Goal: Information Seeking & Learning: Learn about a topic

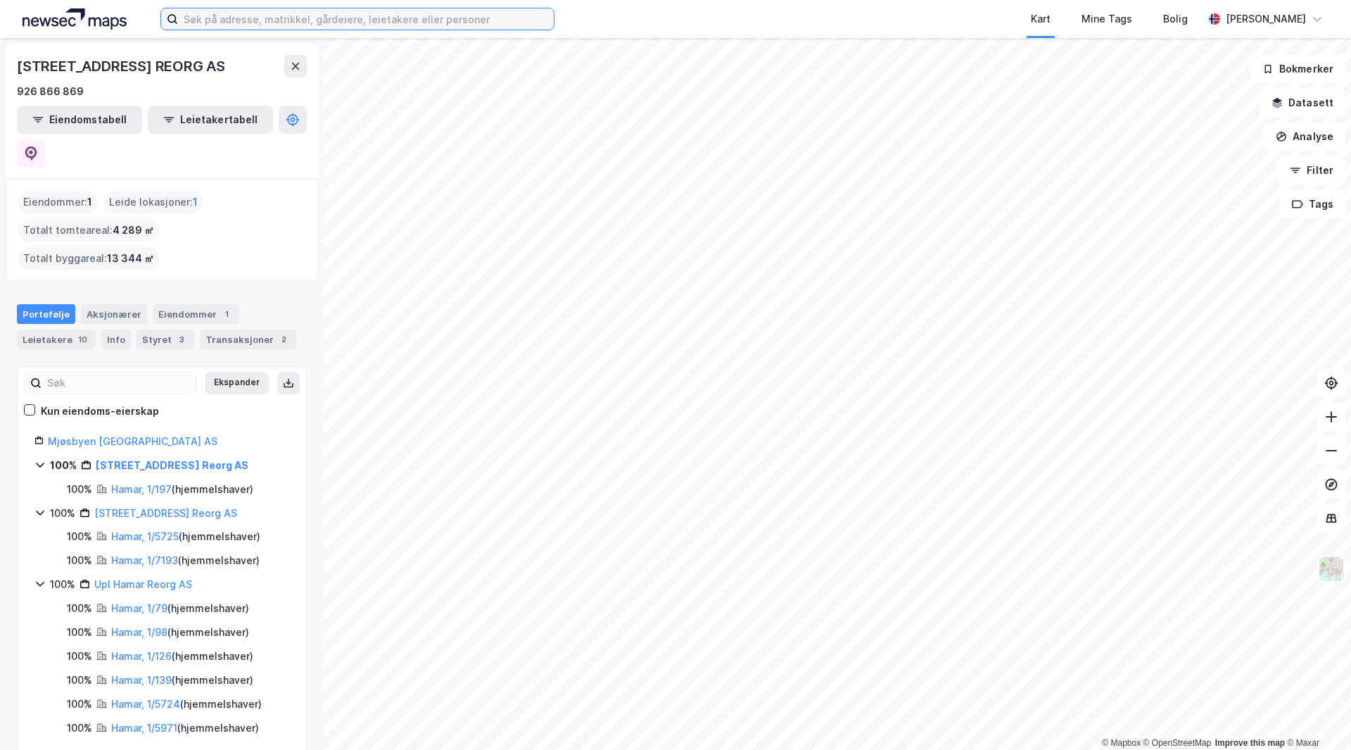
click at [253, 25] on input at bounding box center [366, 18] width 376 height 21
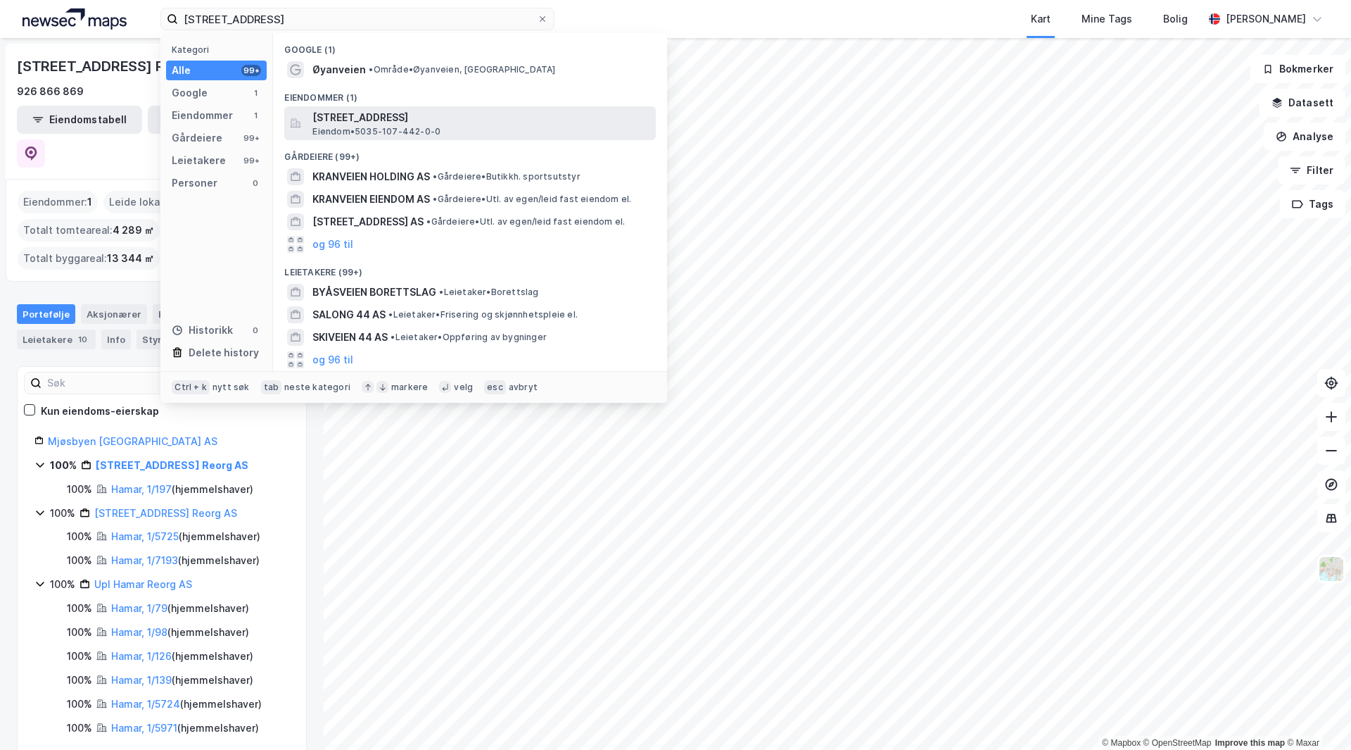
click at [366, 122] on span "[STREET_ADDRESS]" at bounding box center [482, 117] width 338 height 17
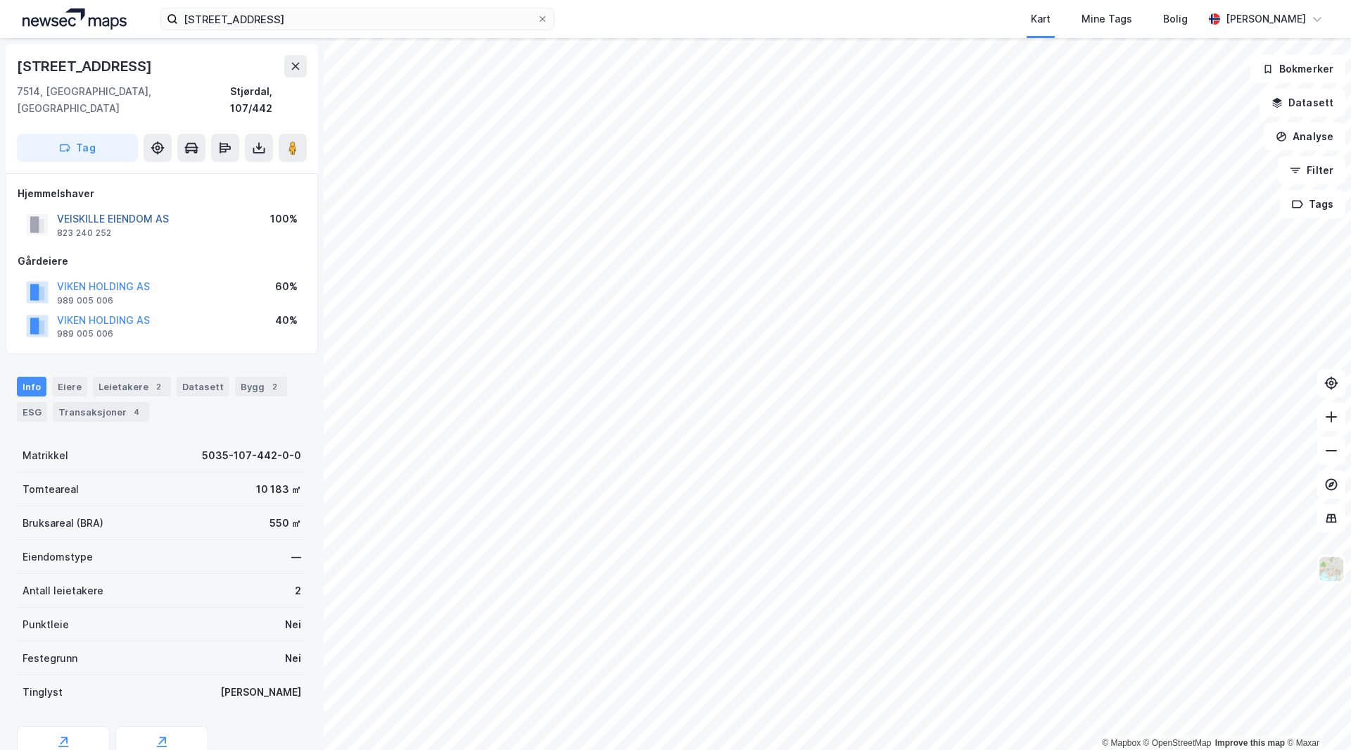
click at [0, 0] on button "VEISKILLE EIENDOM AS" at bounding box center [0, 0] width 0 height 0
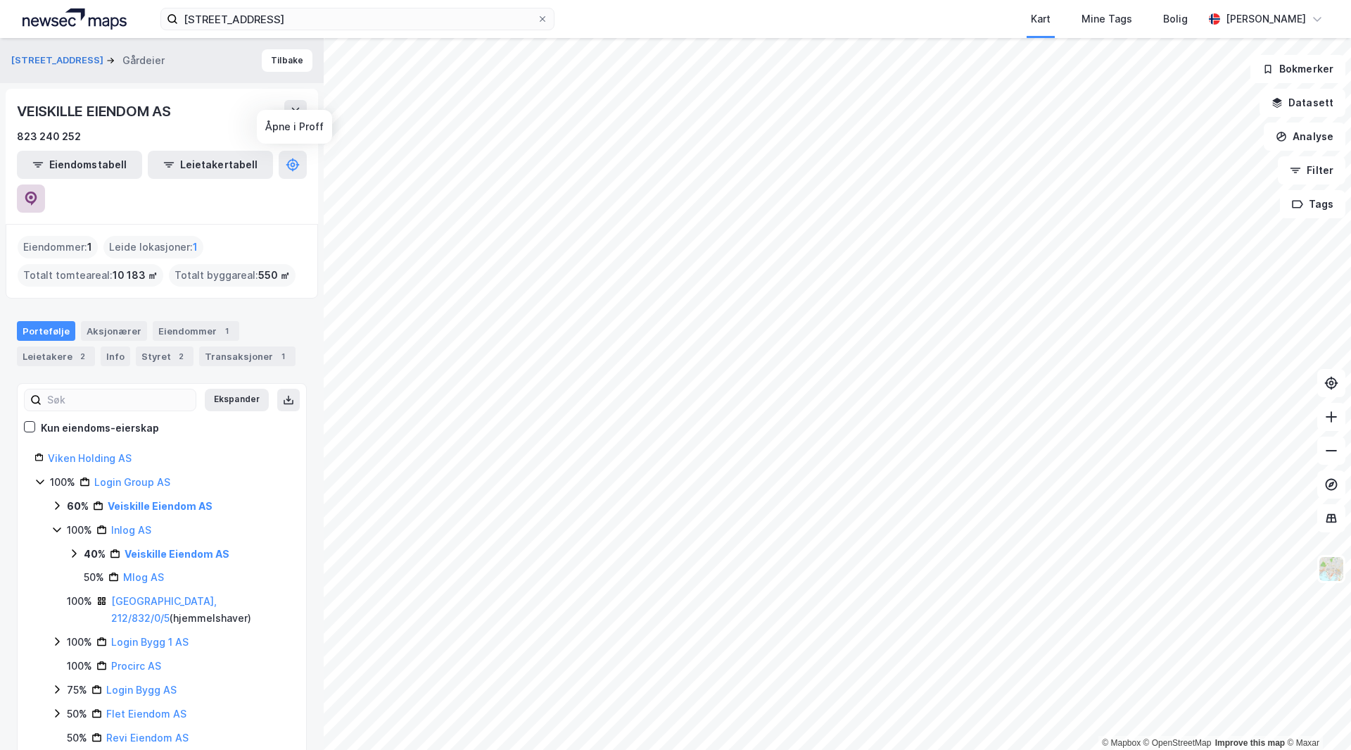
click at [45, 184] on button at bounding box center [31, 198] width 28 height 28
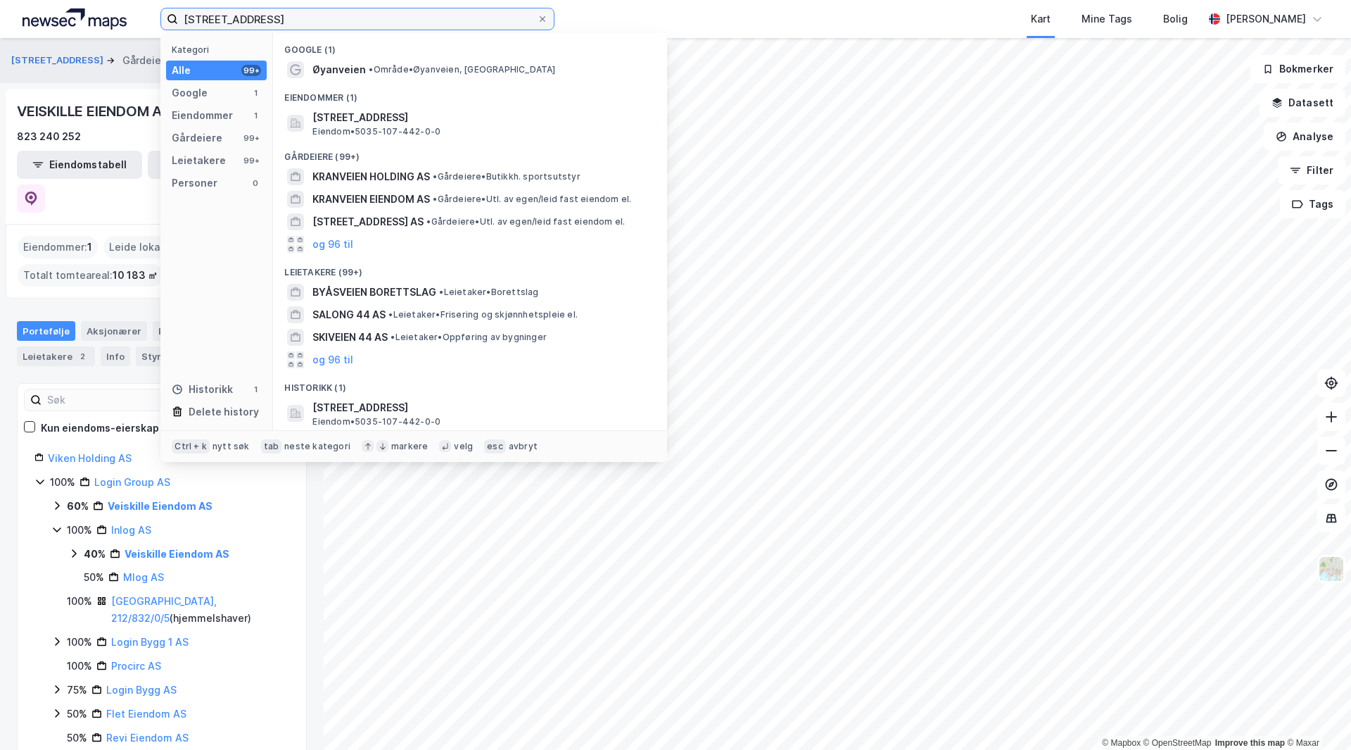
drag, startPoint x: 264, startPoint y: 17, endPoint x: 5, endPoint y: -16, distance: 261.1
click at [5, 0] on html "[STREET_ADDRESS] Kategori Alle 99+ Google 1 Eiendommer 1 Gårdeiere 99+ Leietake…" at bounding box center [675, 375] width 1351 height 750
paste input "Parkveien 61"
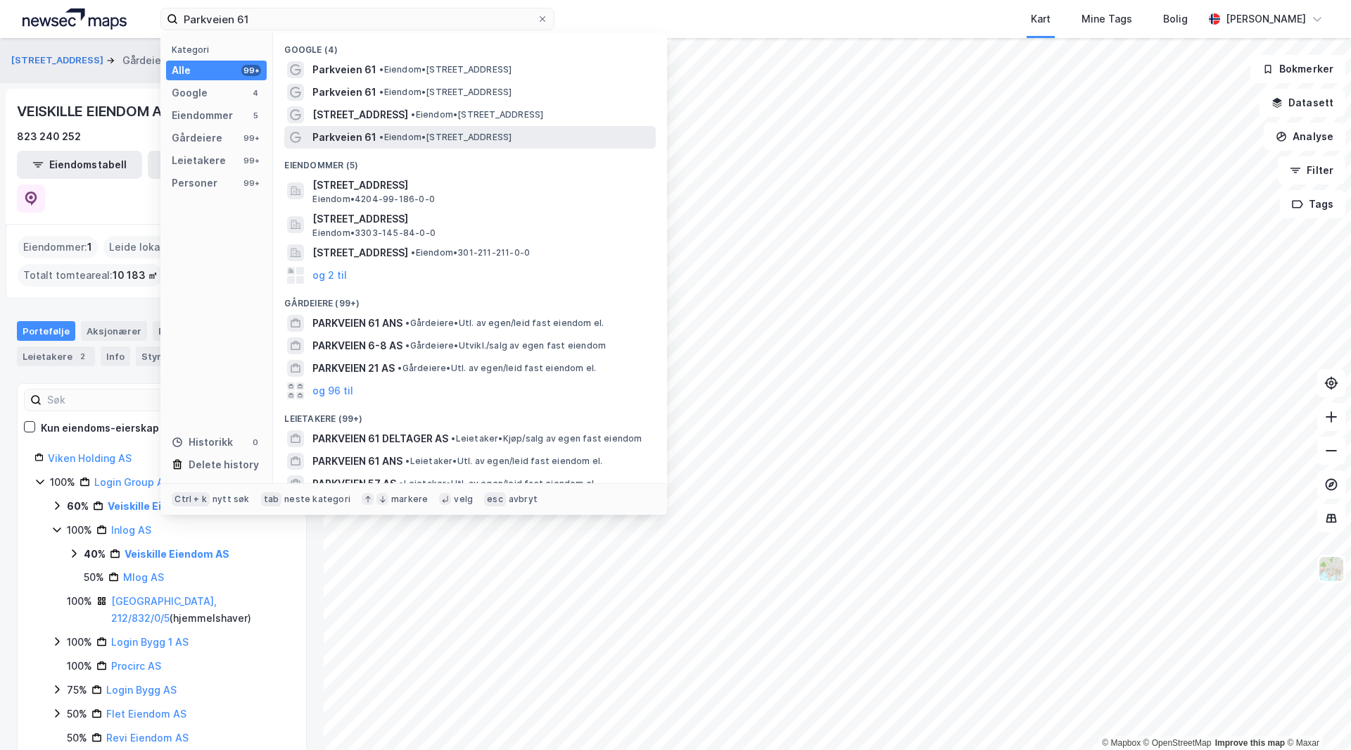
click at [379, 144] on div "Parkveien 61 • Eiendom • [STREET_ADDRESS]" at bounding box center [483, 137] width 341 height 17
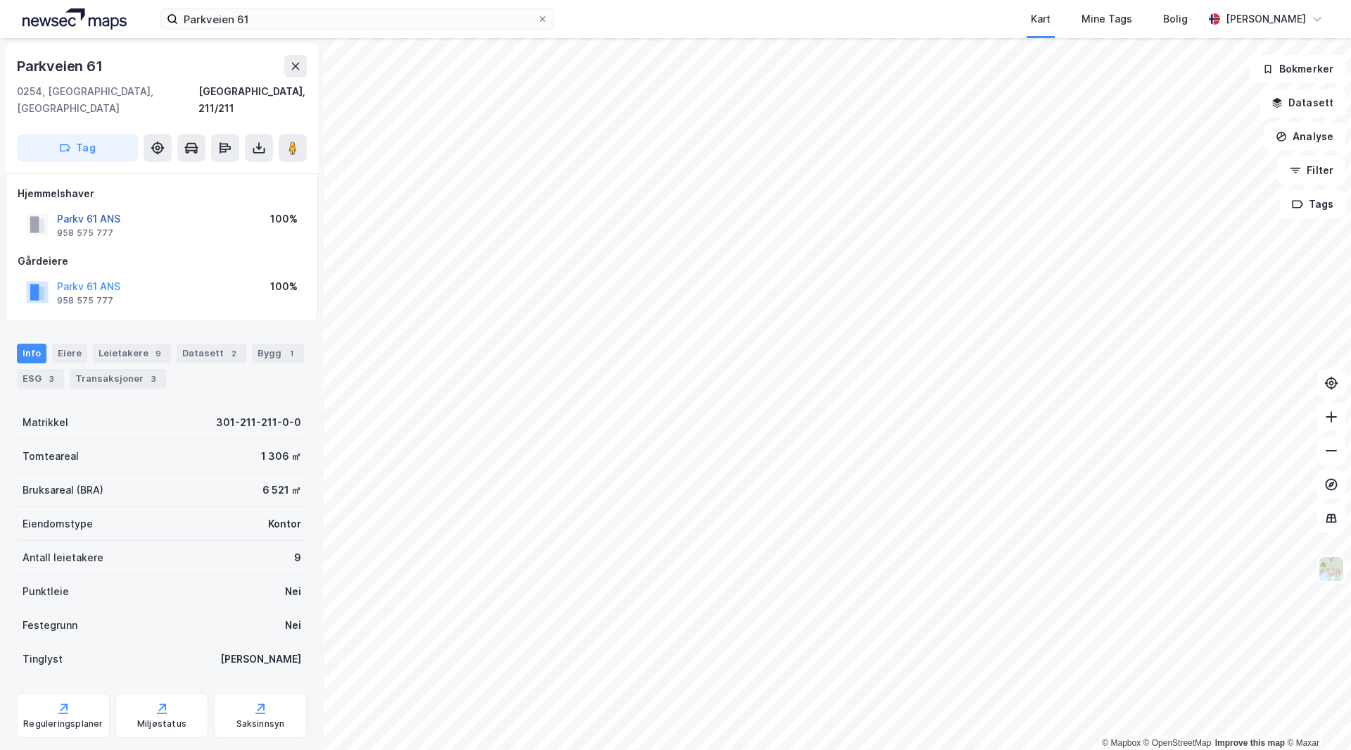
click at [0, 0] on button "Parkv 61 ANS" at bounding box center [0, 0] width 0 height 0
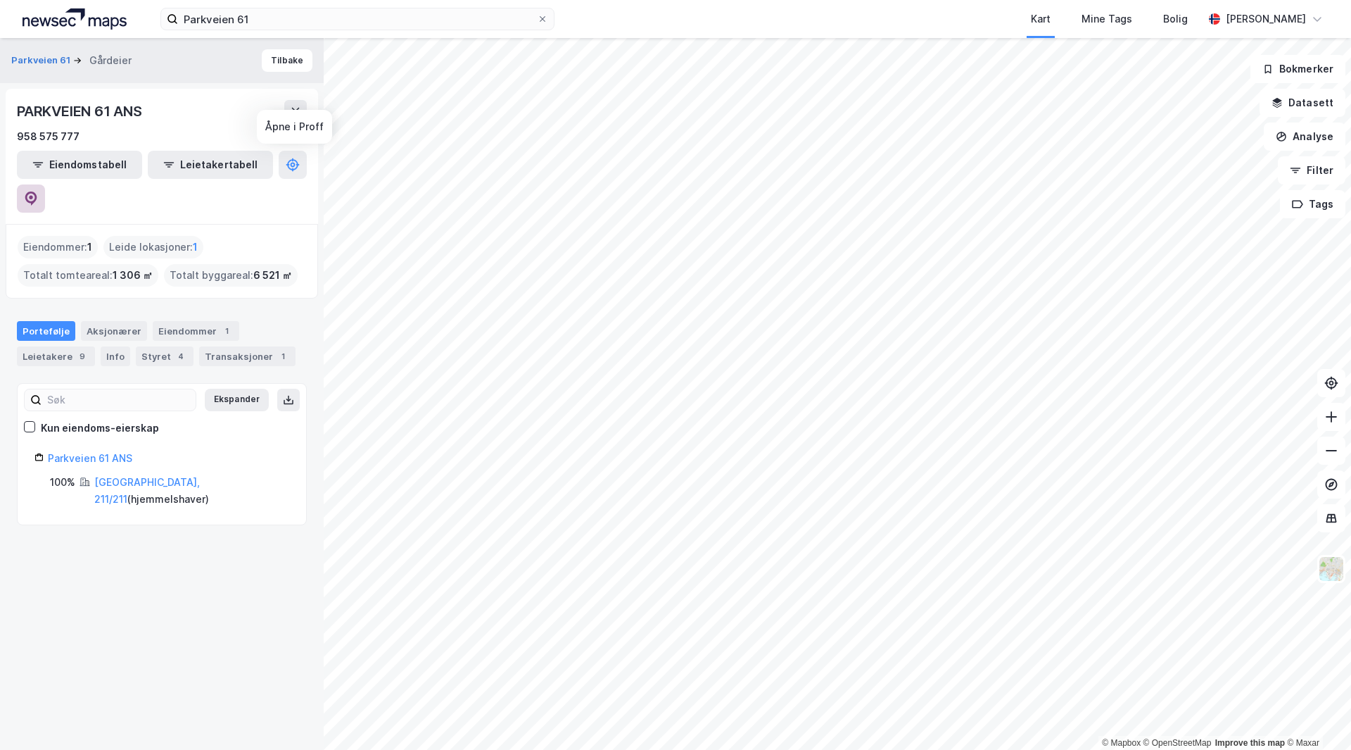
click at [45, 184] on button at bounding box center [31, 198] width 28 height 28
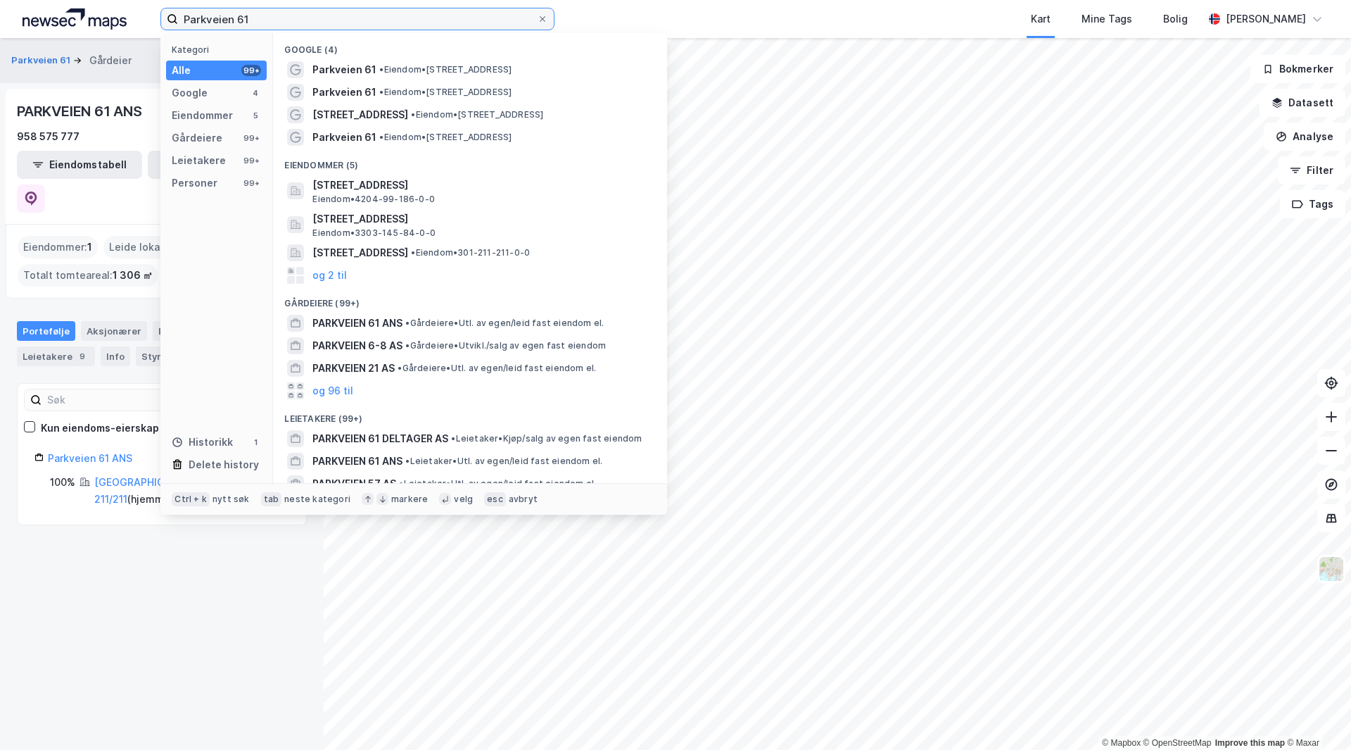
drag, startPoint x: 301, startPoint y: 25, endPoint x: 4, endPoint y: -56, distance: 308.0
click at [4, 0] on html "Parkveien 61 Kategori Alle 99+ Google 4 Eiendommer 5 Gårdeiere 99+ Leietakere 9…" at bounding box center [675, 375] width 1351 height 750
paste input "Grensen 13"
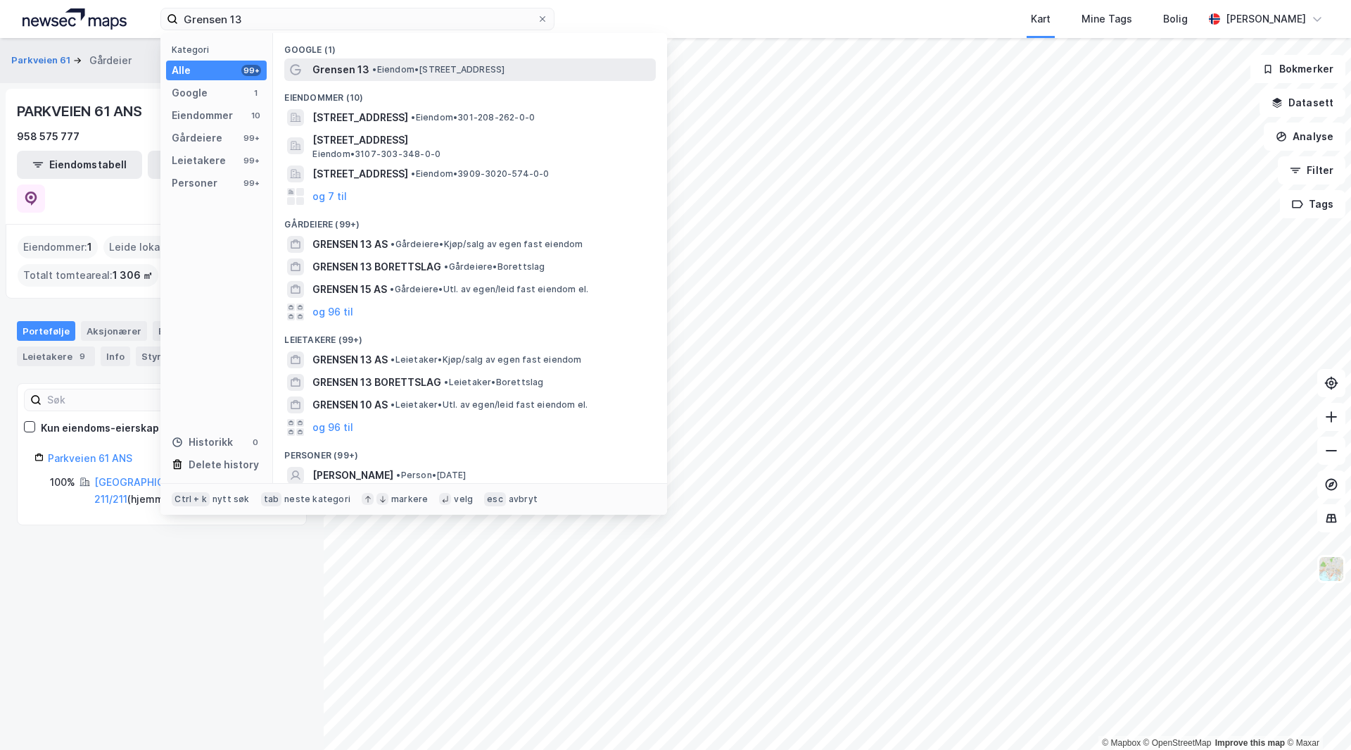
click at [429, 74] on span "• Eiendom • [STREET_ADDRESS]" at bounding box center [438, 69] width 132 height 11
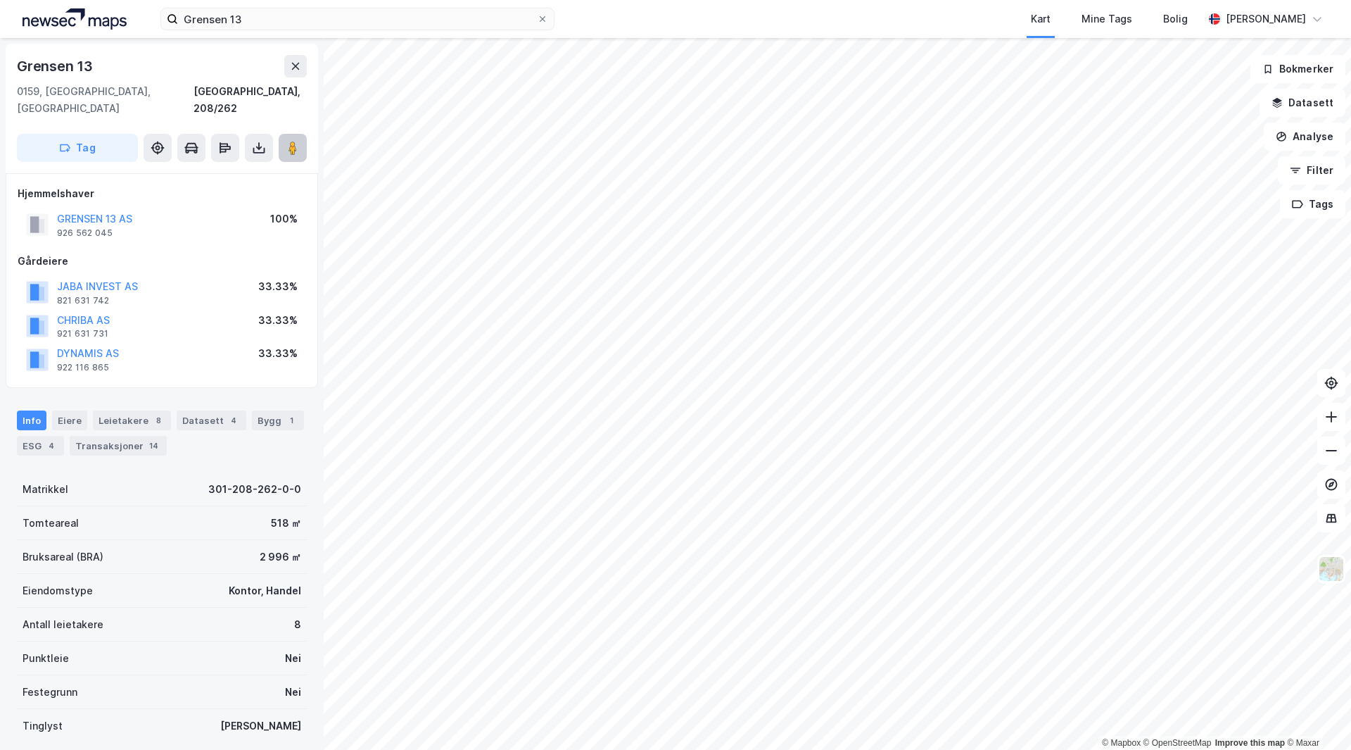
click at [291, 141] on image at bounding box center [293, 148] width 8 height 14
click at [0, 0] on button "GRENSEN 13 AS" at bounding box center [0, 0] width 0 height 0
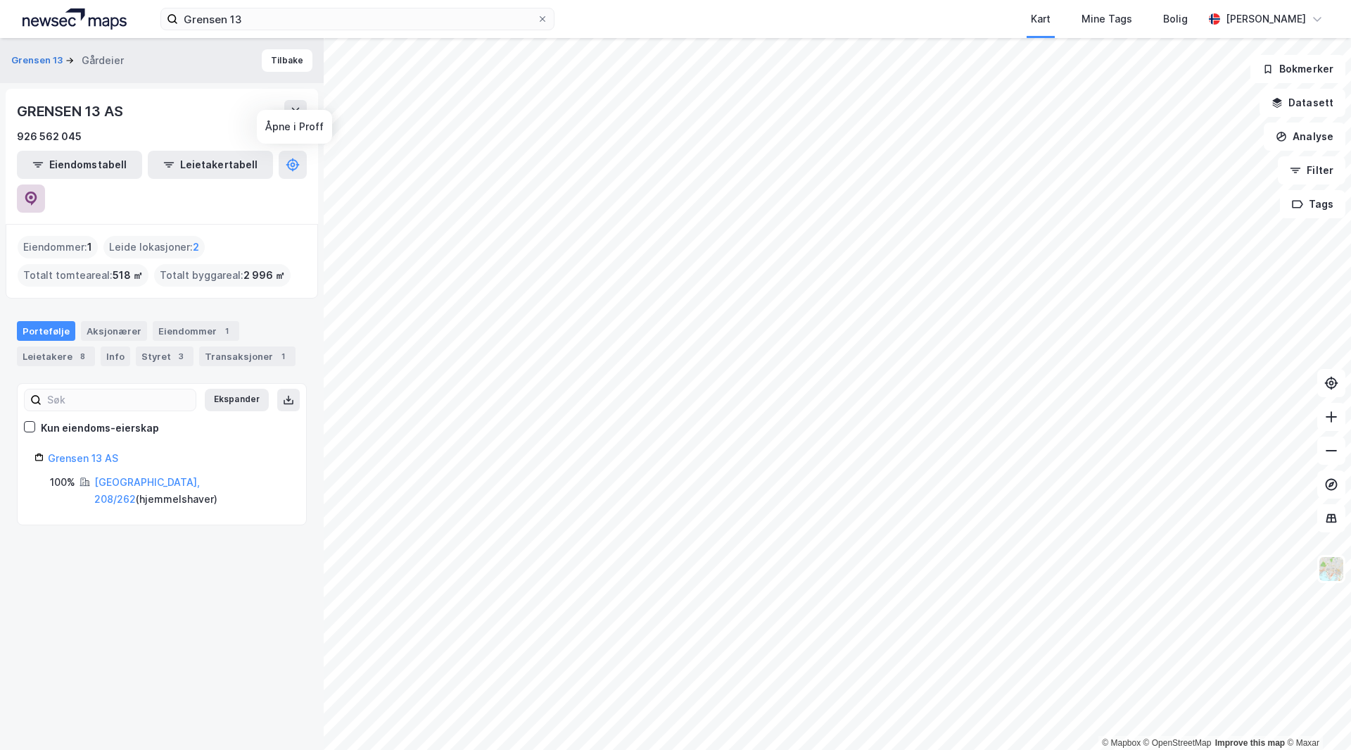
click at [37, 191] on icon at bounding box center [31, 198] width 12 height 14
click at [279, 69] on button "Tilbake" at bounding box center [287, 60] width 51 height 23
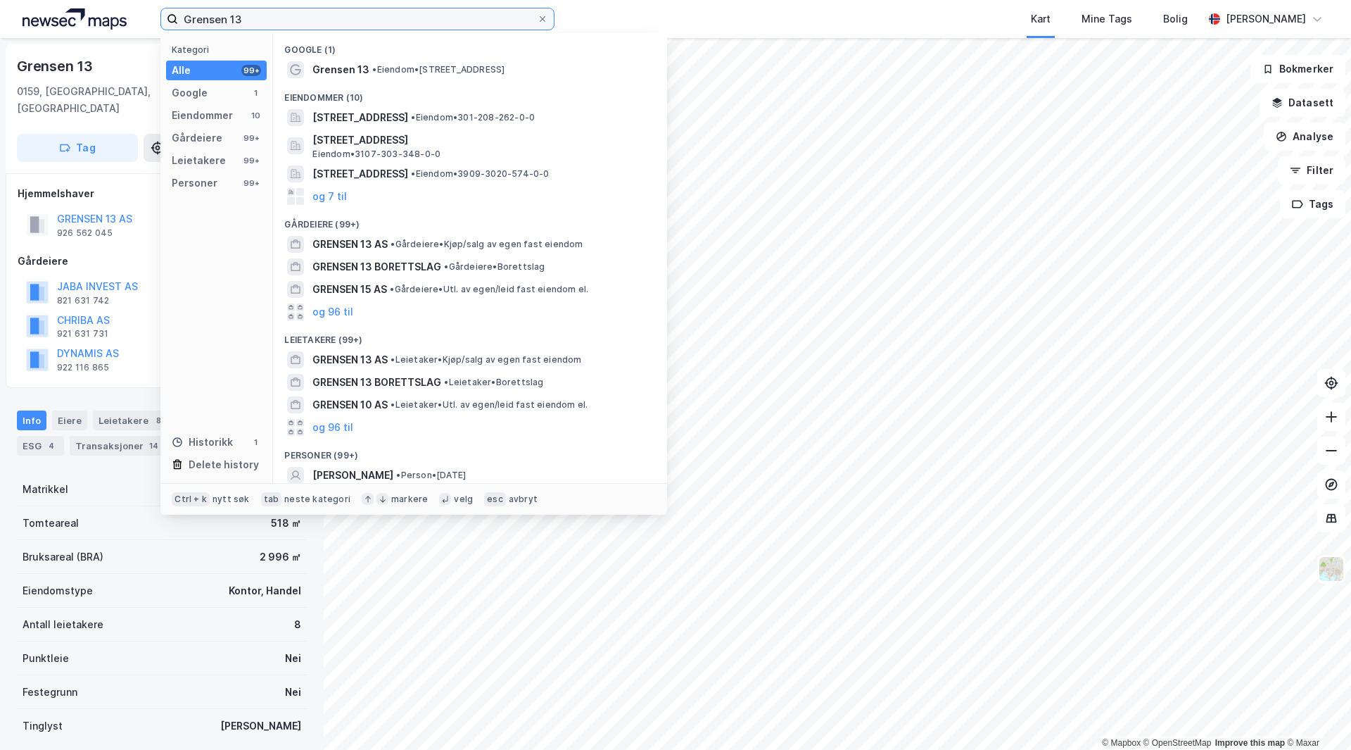
drag, startPoint x: 269, startPoint y: 11, endPoint x: 10, endPoint y: 6, distance: 259.1
click at [10, 6] on div "Grensen 13 Kategori Alle 99+ Google 1 Eiendommer 10 Gårdeiere 99+ Leietakere 99…" at bounding box center [675, 19] width 1351 height 38
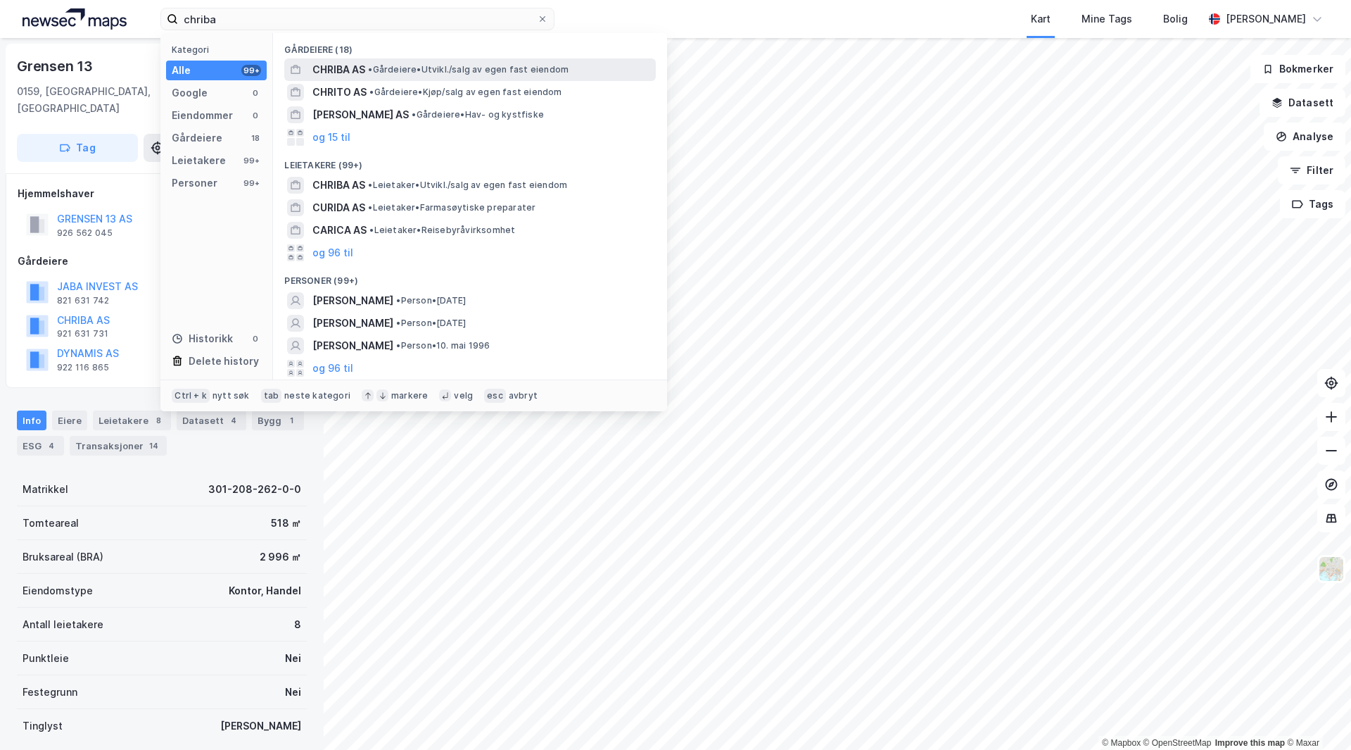
click at [396, 77] on div "CHRIBA AS • Gårdeiere • [GEOGRAPHIC_DATA]/salg av egen fast eiendom" at bounding box center [483, 69] width 341 height 17
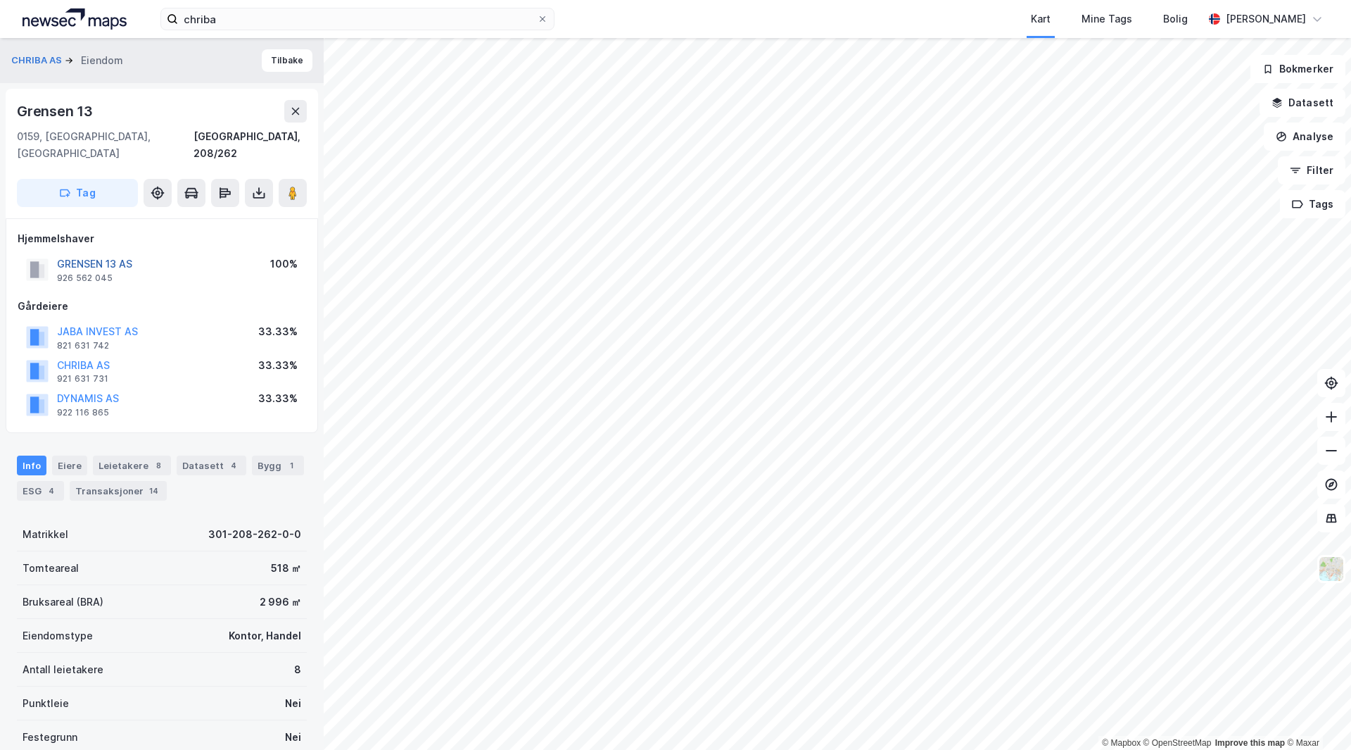
click at [0, 0] on button "GRENSEN 13 AS" at bounding box center [0, 0] width 0 height 0
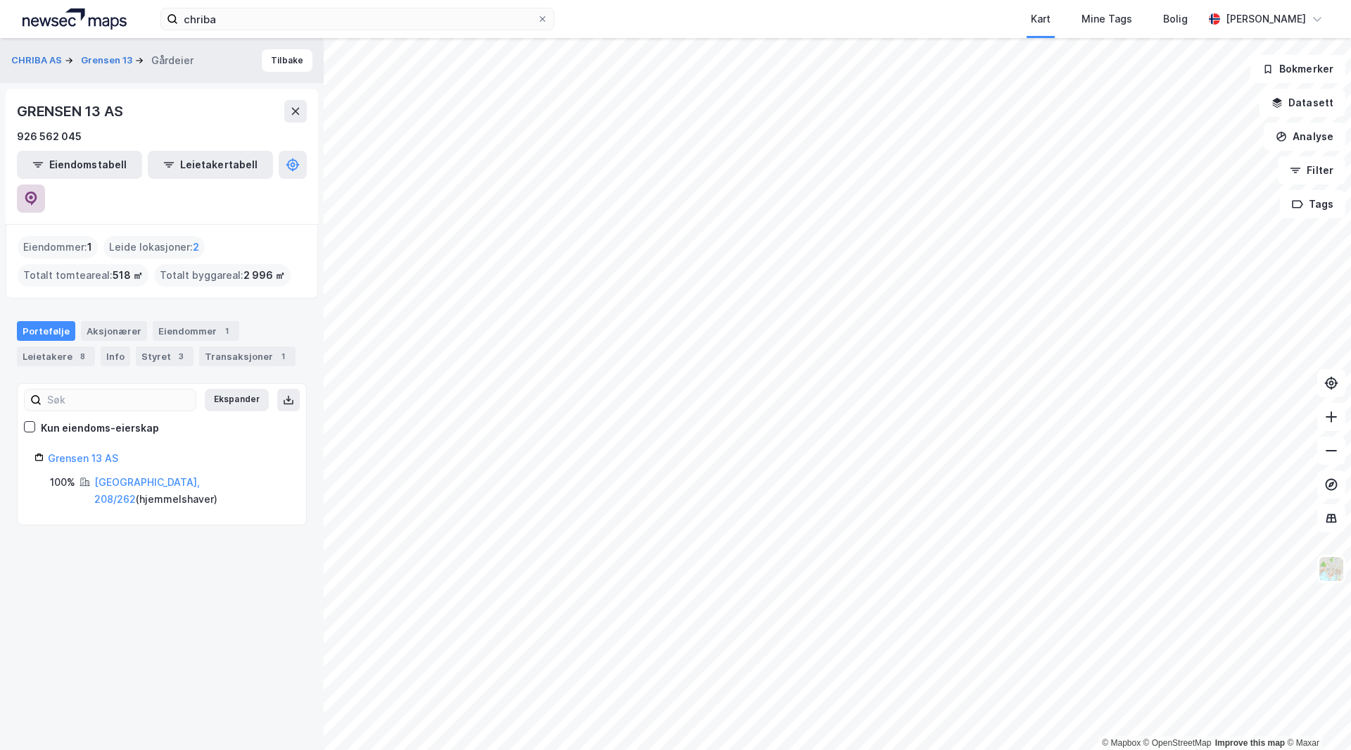
click at [45, 184] on button at bounding box center [31, 198] width 28 height 28
click at [255, 17] on input "chriba" at bounding box center [357, 18] width 359 height 21
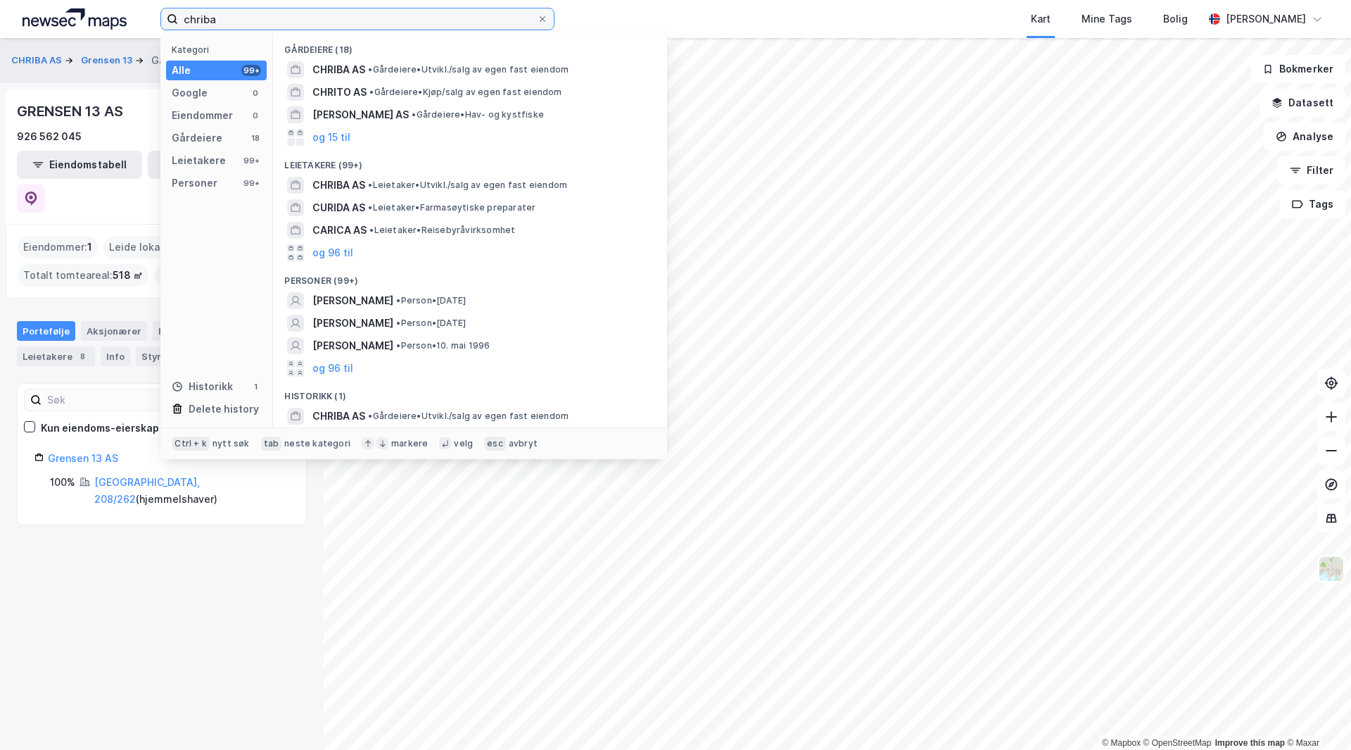
click at [255, 17] on input "chriba" at bounding box center [357, 18] width 359 height 21
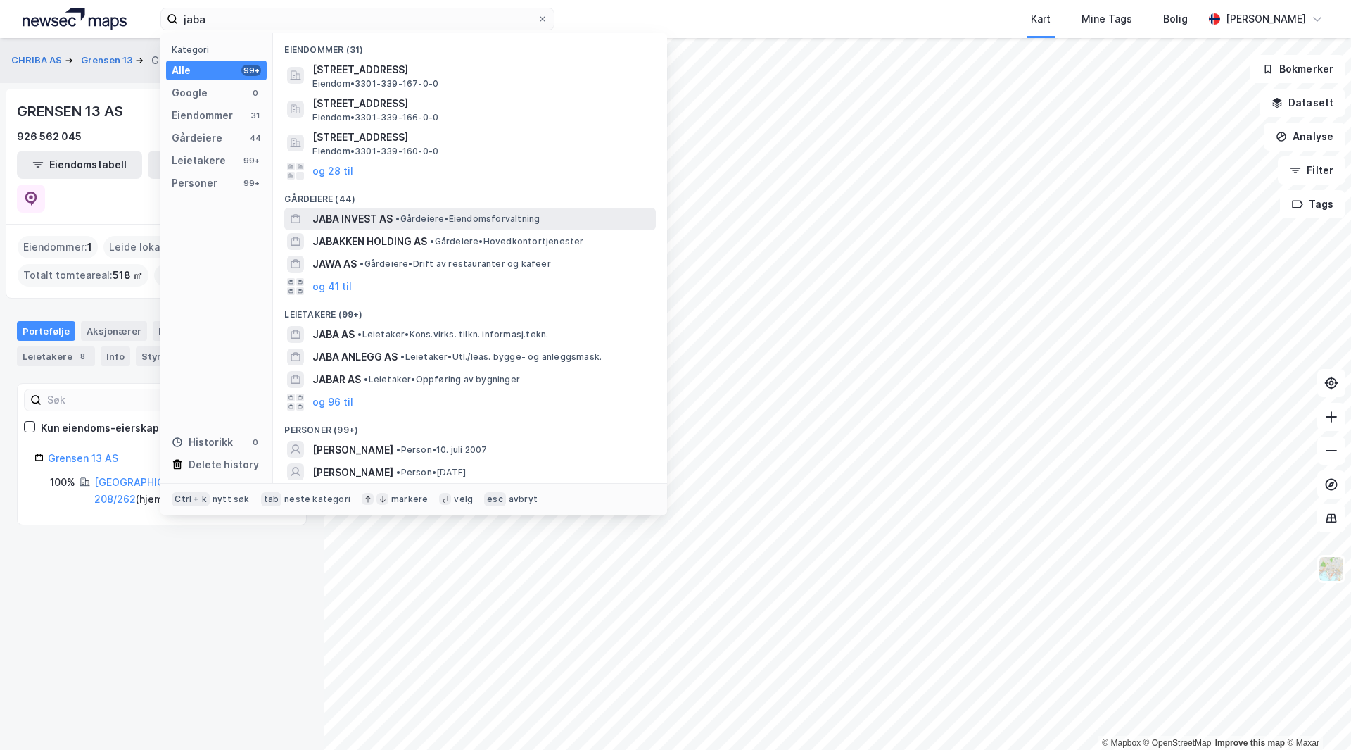
click at [361, 213] on span "JABA INVEST AS" at bounding box center [353, 218] width 80 height 17
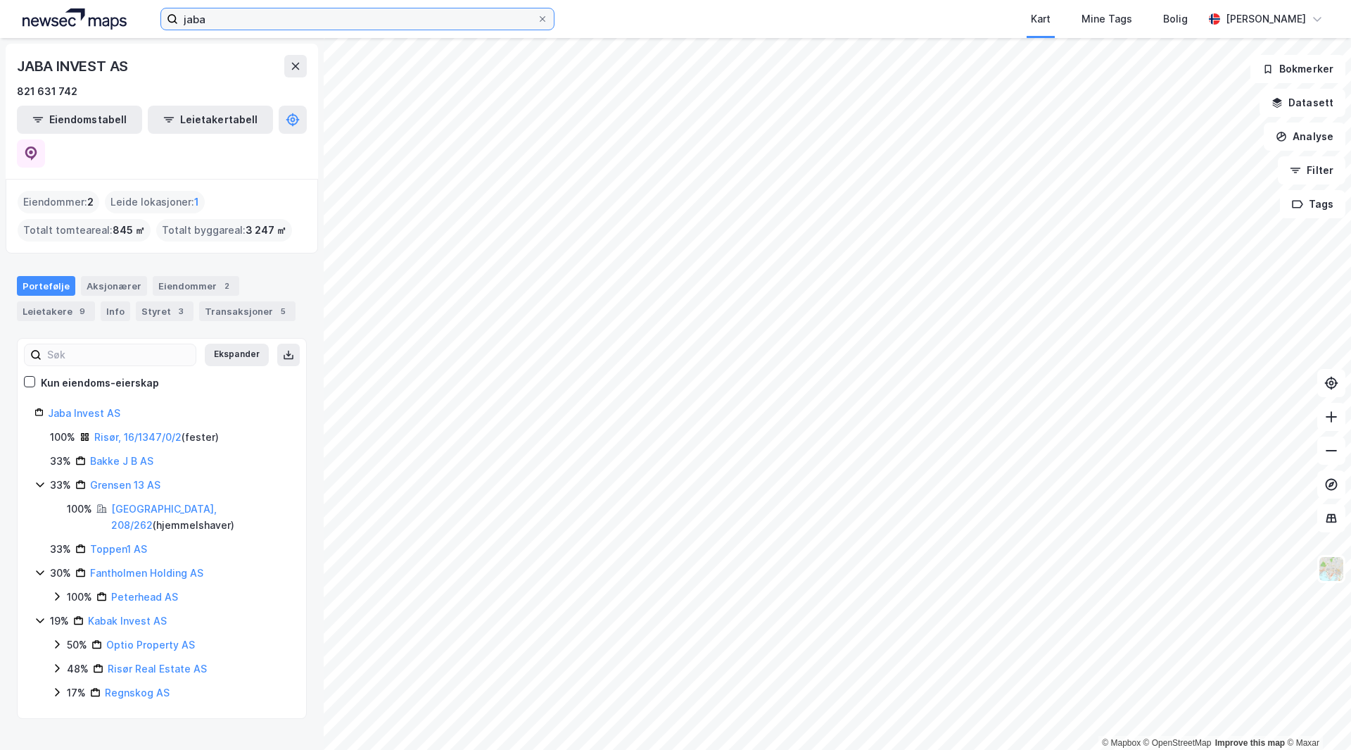
click at [209, 18] on input "jaba" at bounding box center [357, 18] width 359 height 21
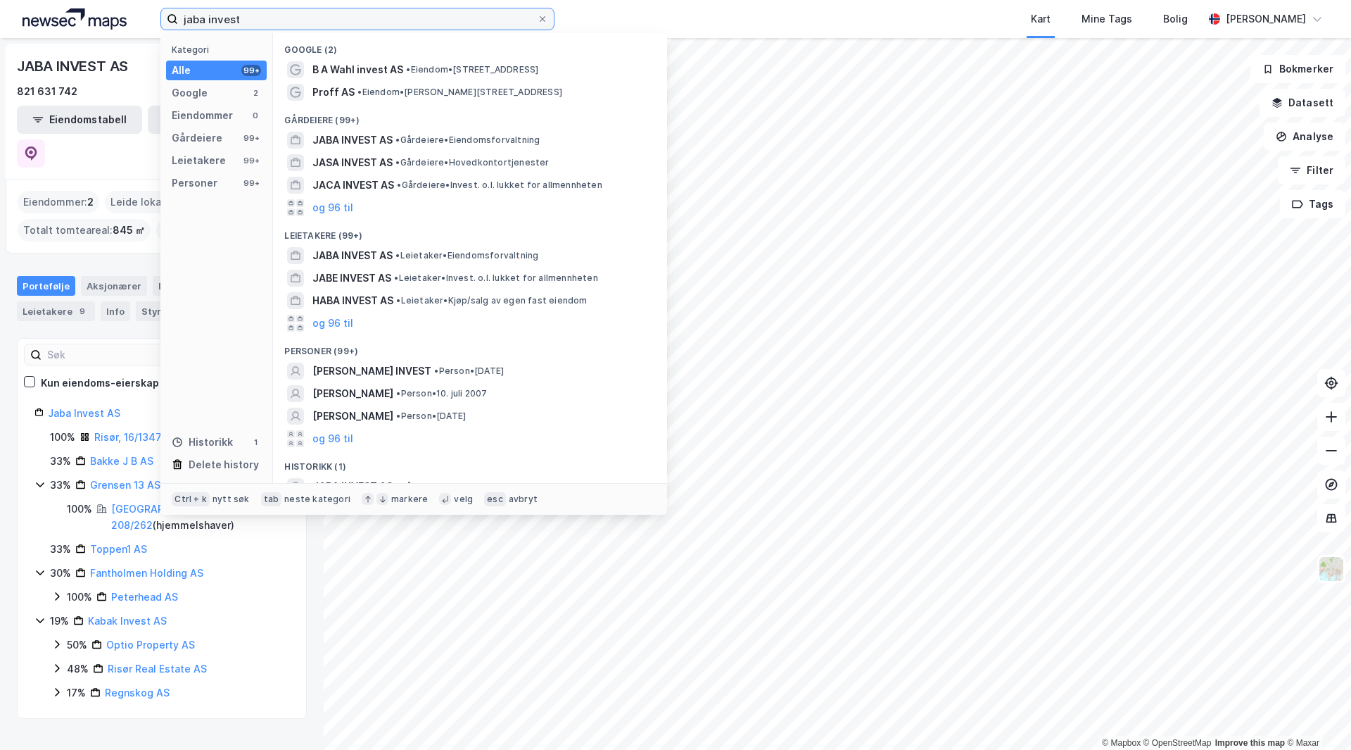
click at [234, 23] on input "jaba invest" at bounding box center [357, 18] width 359 height 21
paste input "[STREET_ADDRESS],"
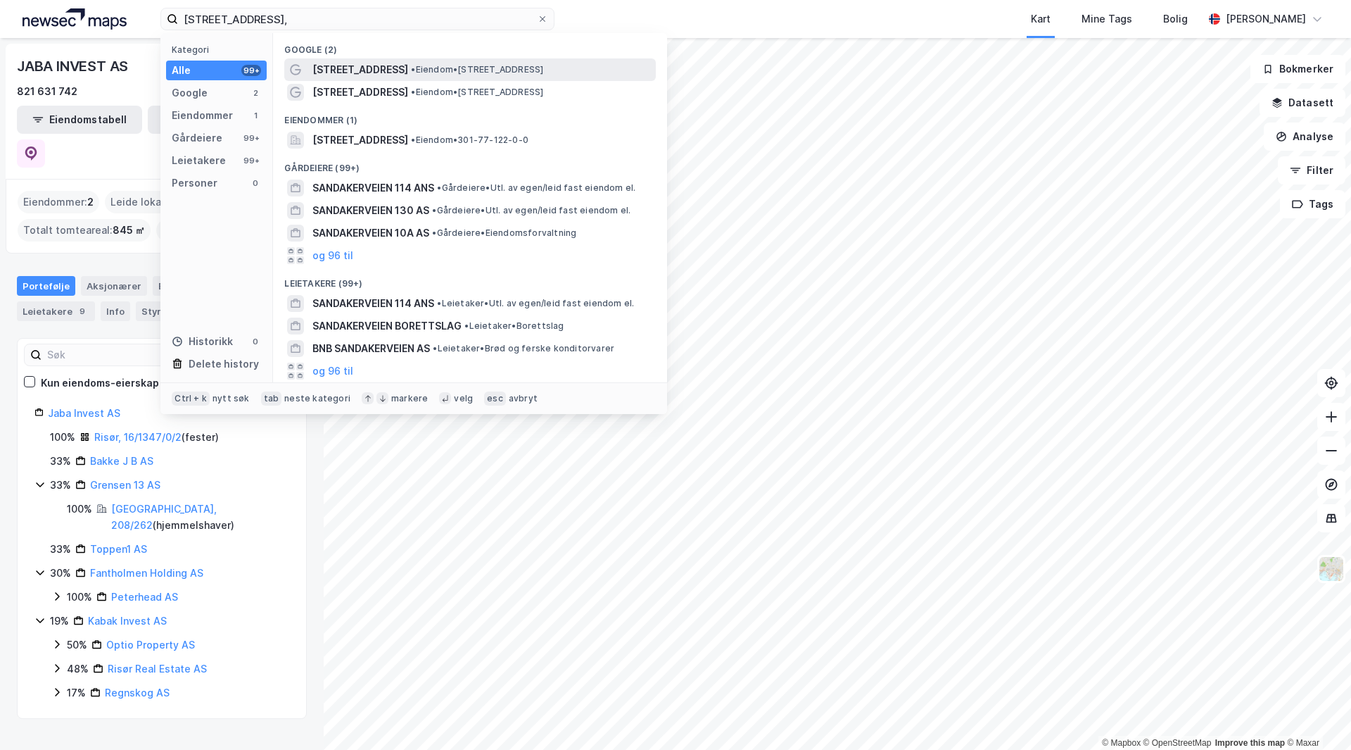
click at [347, 63] on span "[STREET_ADDRESS]" at bounding box center [361, 69] width 96 height 17
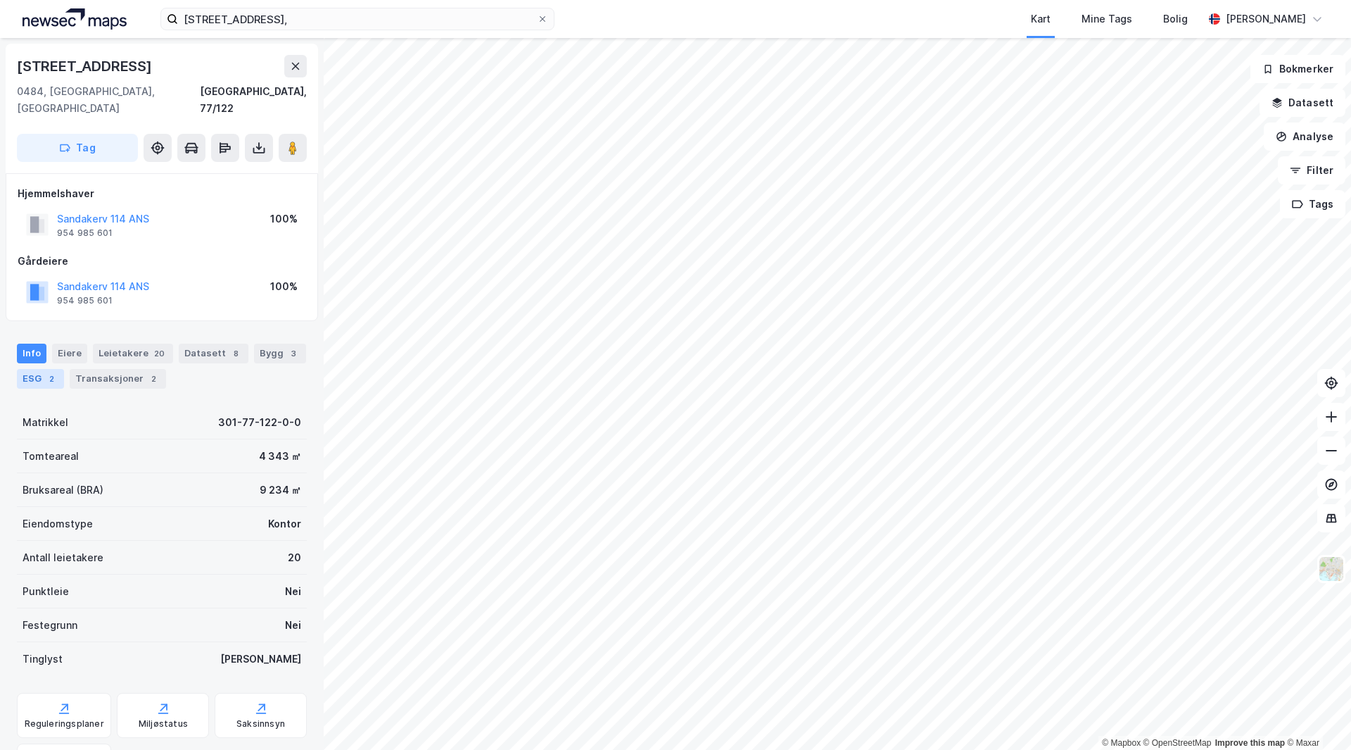
click at [46, 370] on div "ESG 2" at bounding box center [40, 379] width 47 height 20
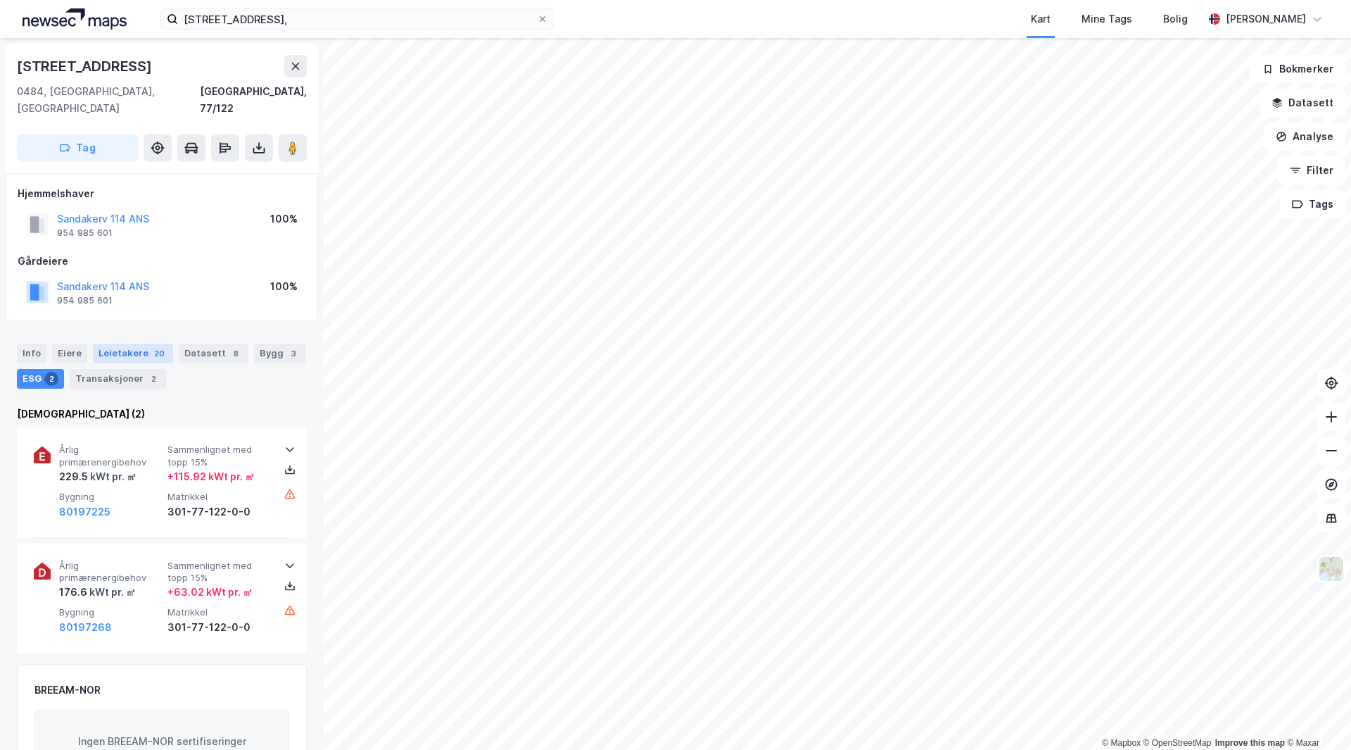
click at [125, 343] on div "Leietakere 20" at bounding box center [133, 353] width 80 height 20
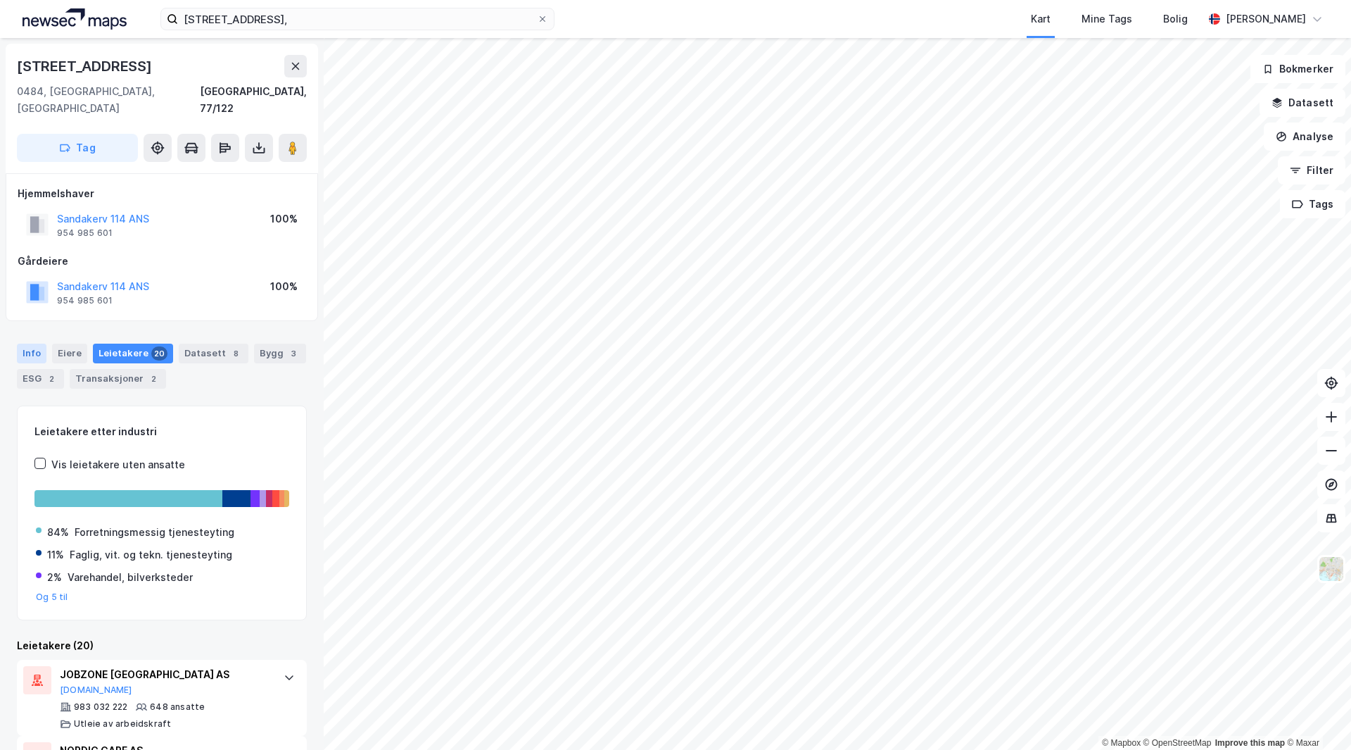
click at [31, 343] on div "Info" at bounding box center [32, 353] width 30 height 20
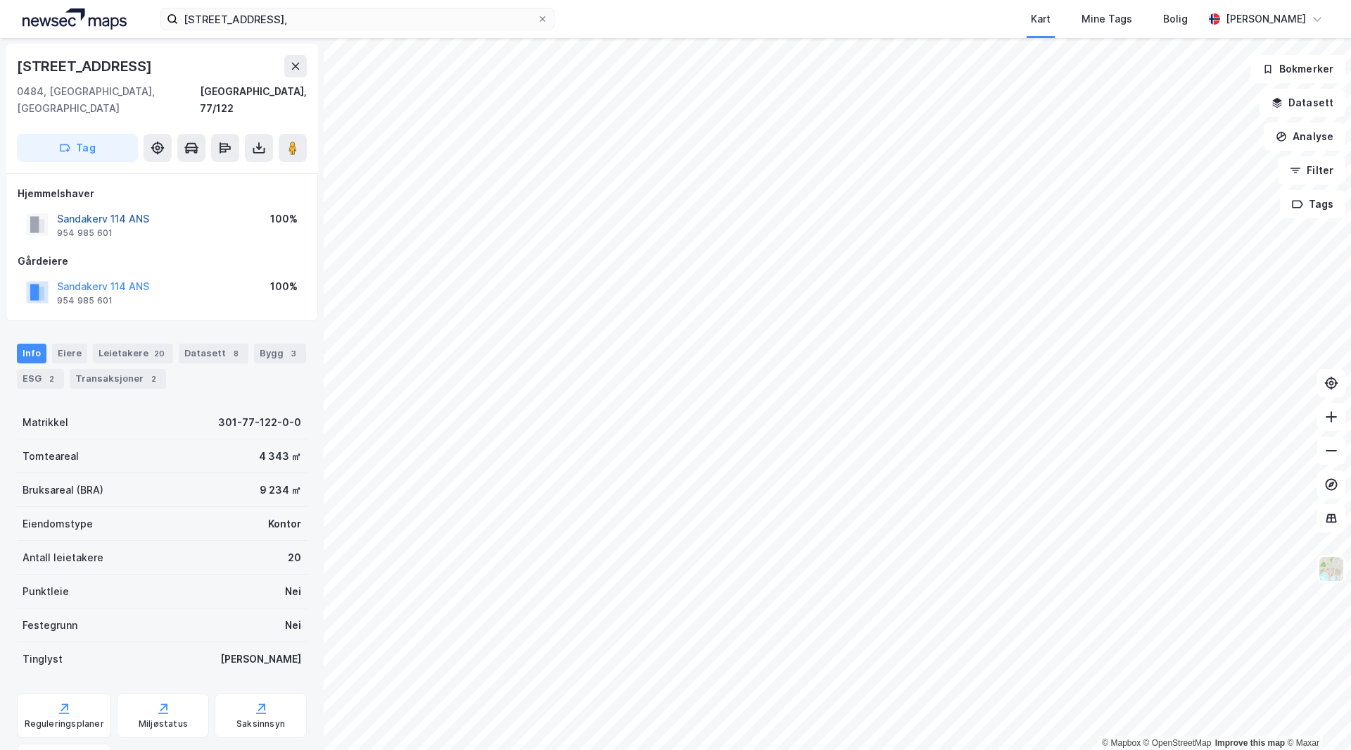
click at [0, 0] on button "Sandakerv 114 ANS" at bounding box center [0, 0] width 0 height 0
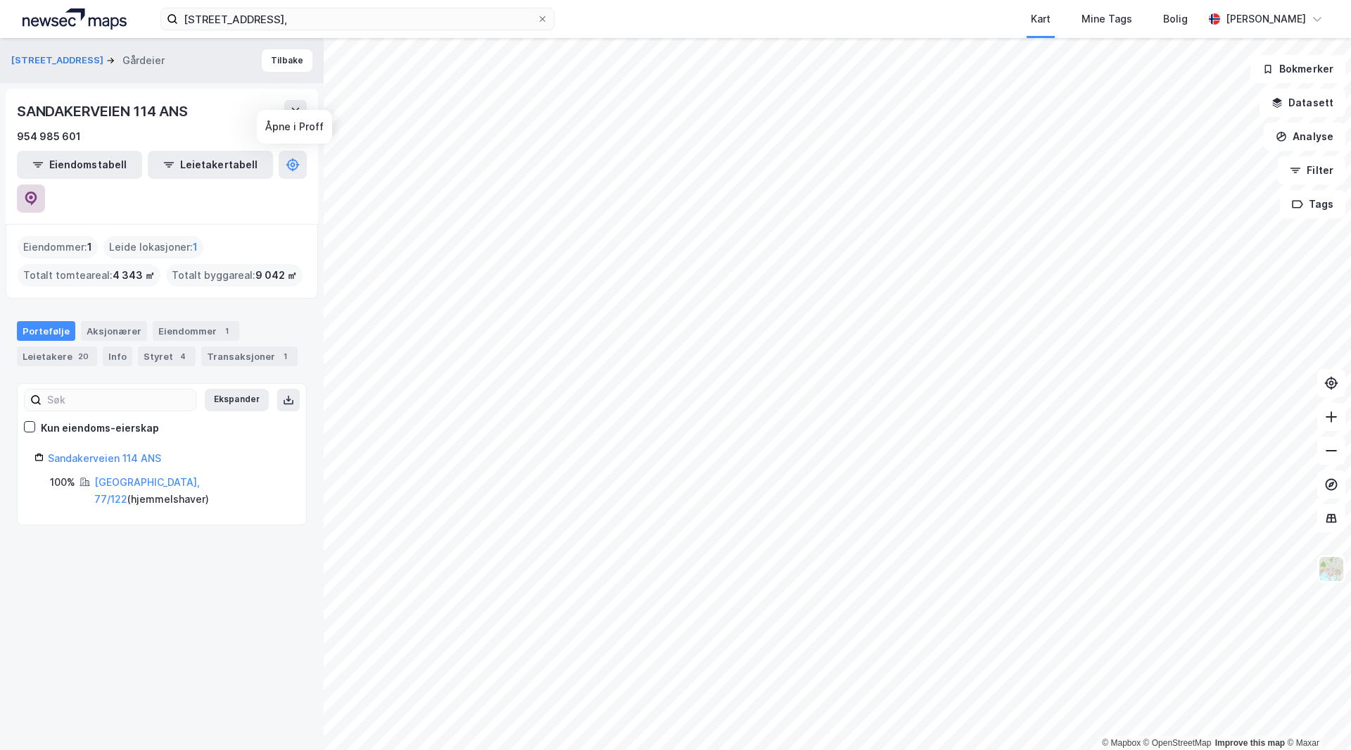
click at [45, 184] on button at bounding box center [31, 198] width 28 height 28
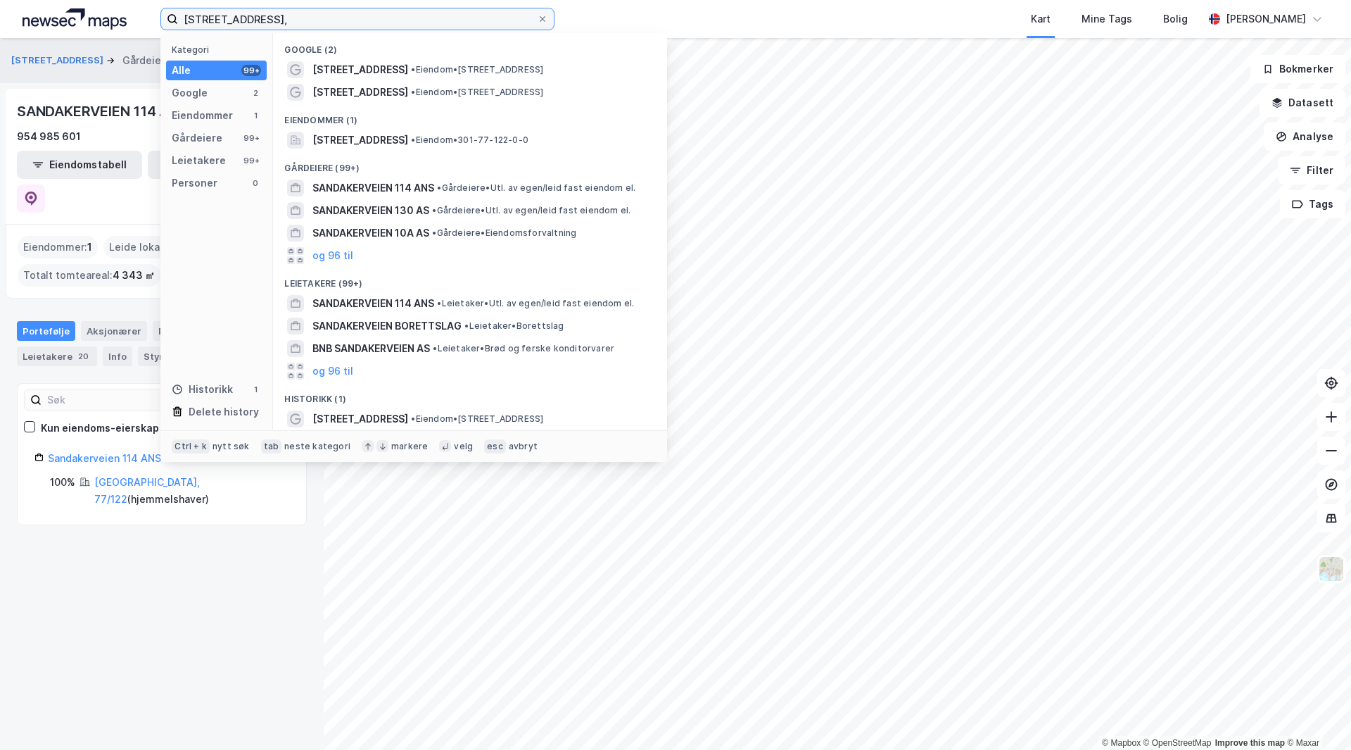
drag, startPoint x: 318, startPoint y: 26, endPoint x: 142, endPoint y: 15, distance: 176.3
click at [141, 15] on div "[STREET_ADDRESS], Kategori Alle 99+ Google 2 Eiendommer 1 Gårdeiere 99+ Leietak…" at bounding box center [675, 19] width 1351 height 38
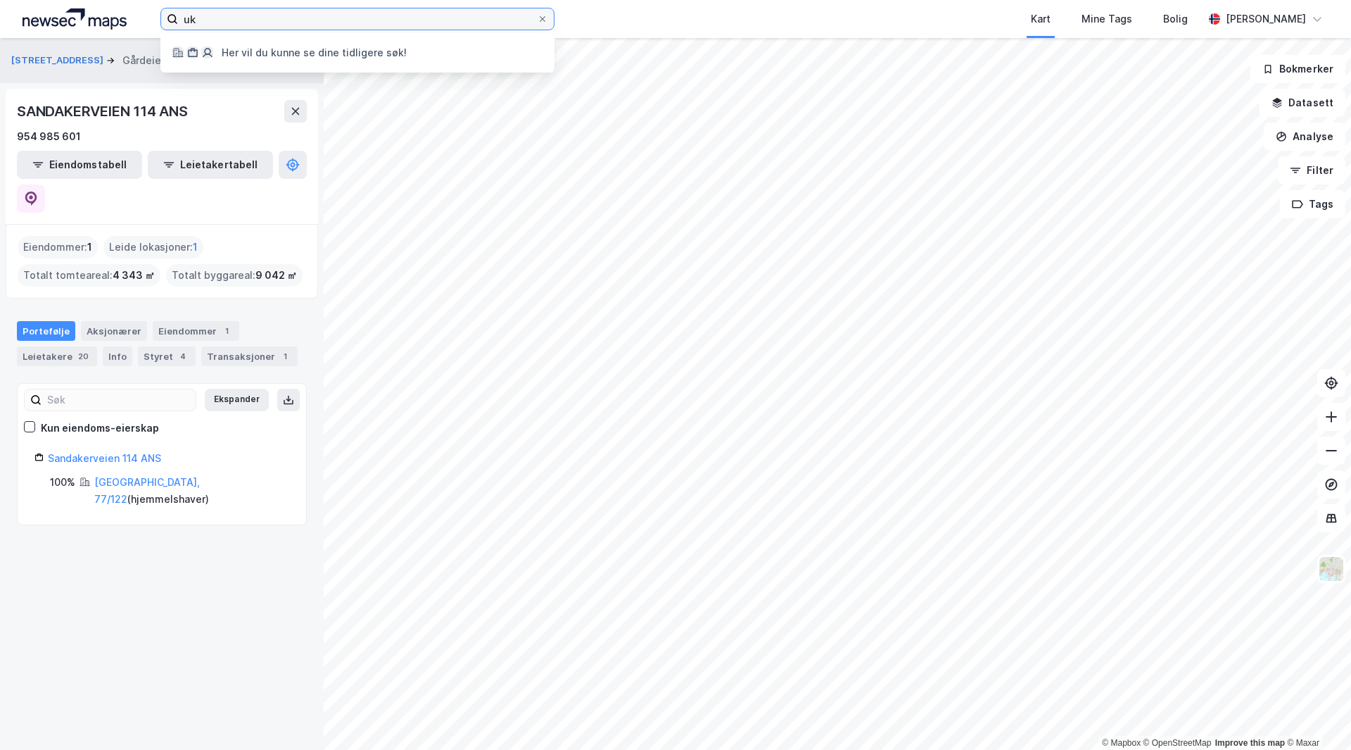
type input "u"
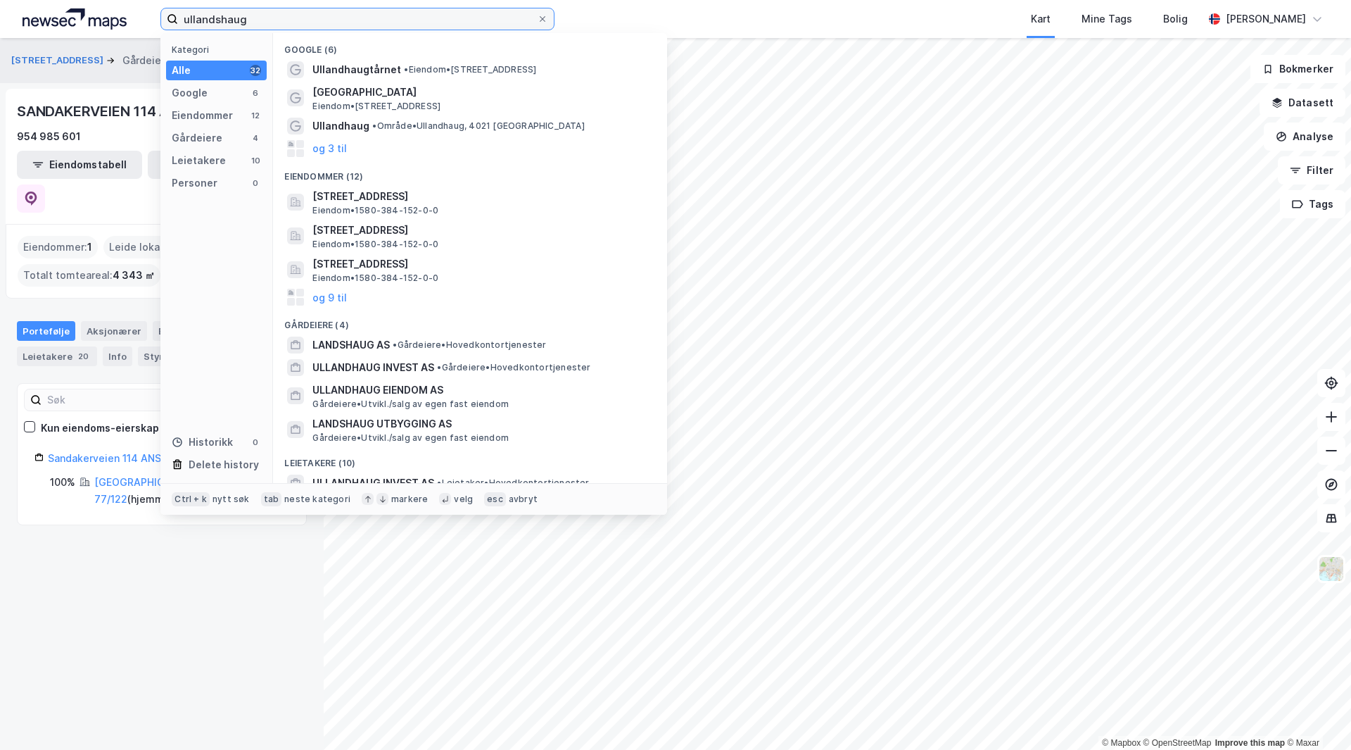
drag, startPoint x: 258, startPoint y: 22, endPoint x: 63, endPoint y: 4, distance: 196.5
click at [63, 4] on div "ullandshaug Kategori Alle 32 Google 6 Eiendommer 12 Gårdeiere 4 Leietakere 10 P…" at bounding box center [675, 19] width 1351 height 38
type input "ullhau"
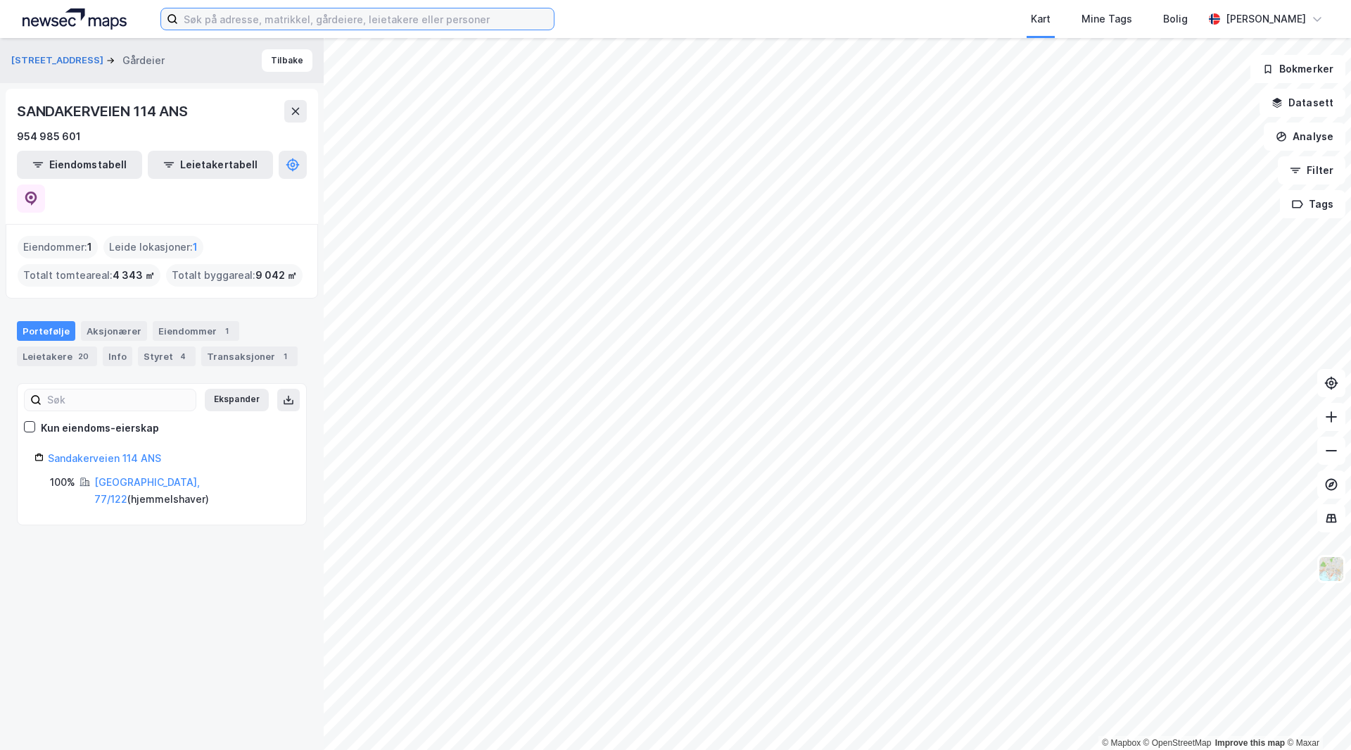
click at [379, 24] on input at bounding box center [366, 18] width 376 height 21
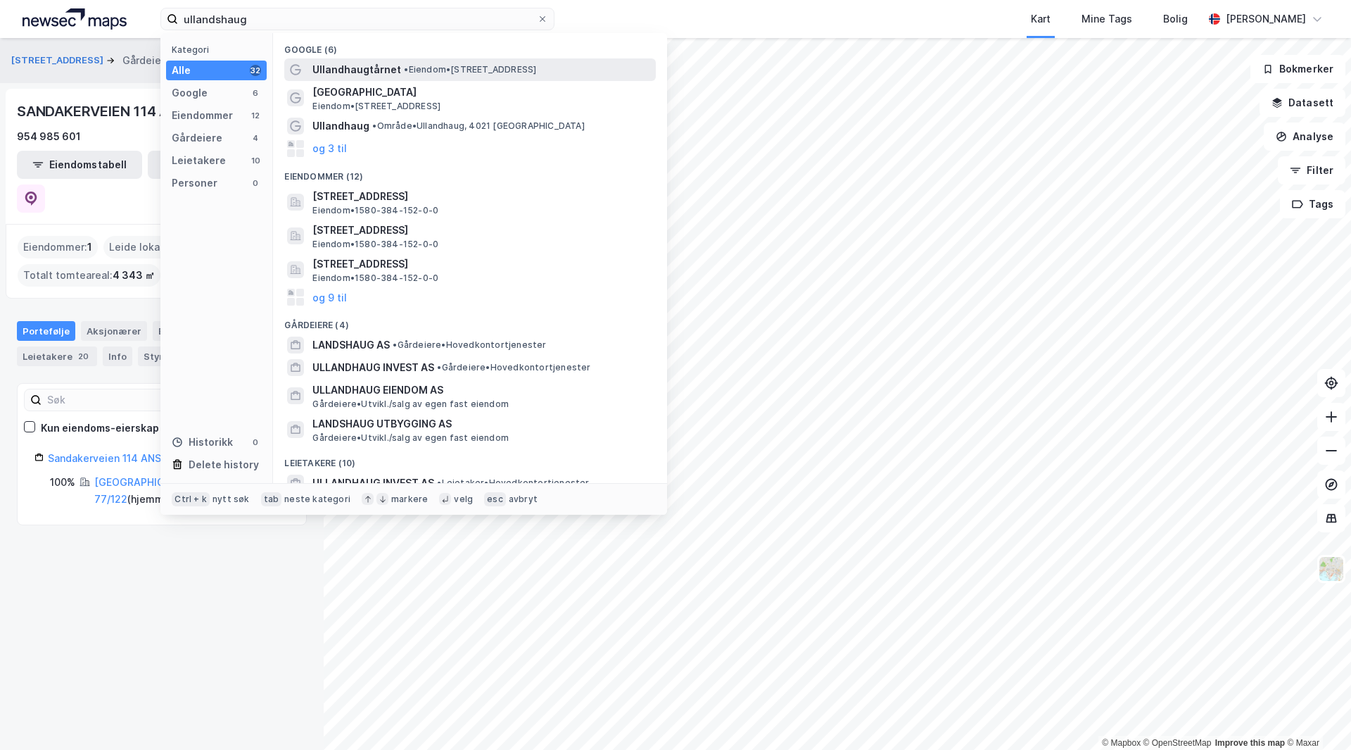
click at [408, 70] on span "• Eiendom • [STREET_ADDRESS]" at bounding box center [470, 69] width 132 height 11
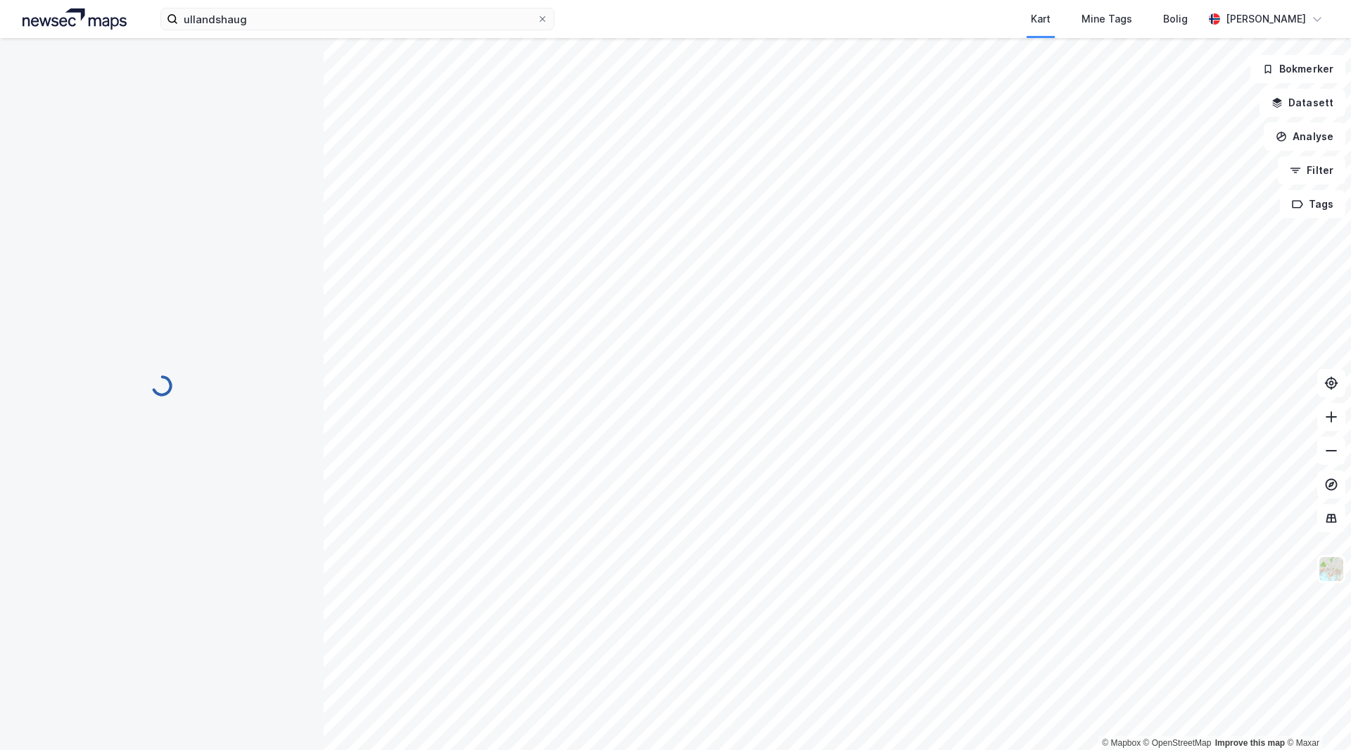
scroll to position [1, 0]
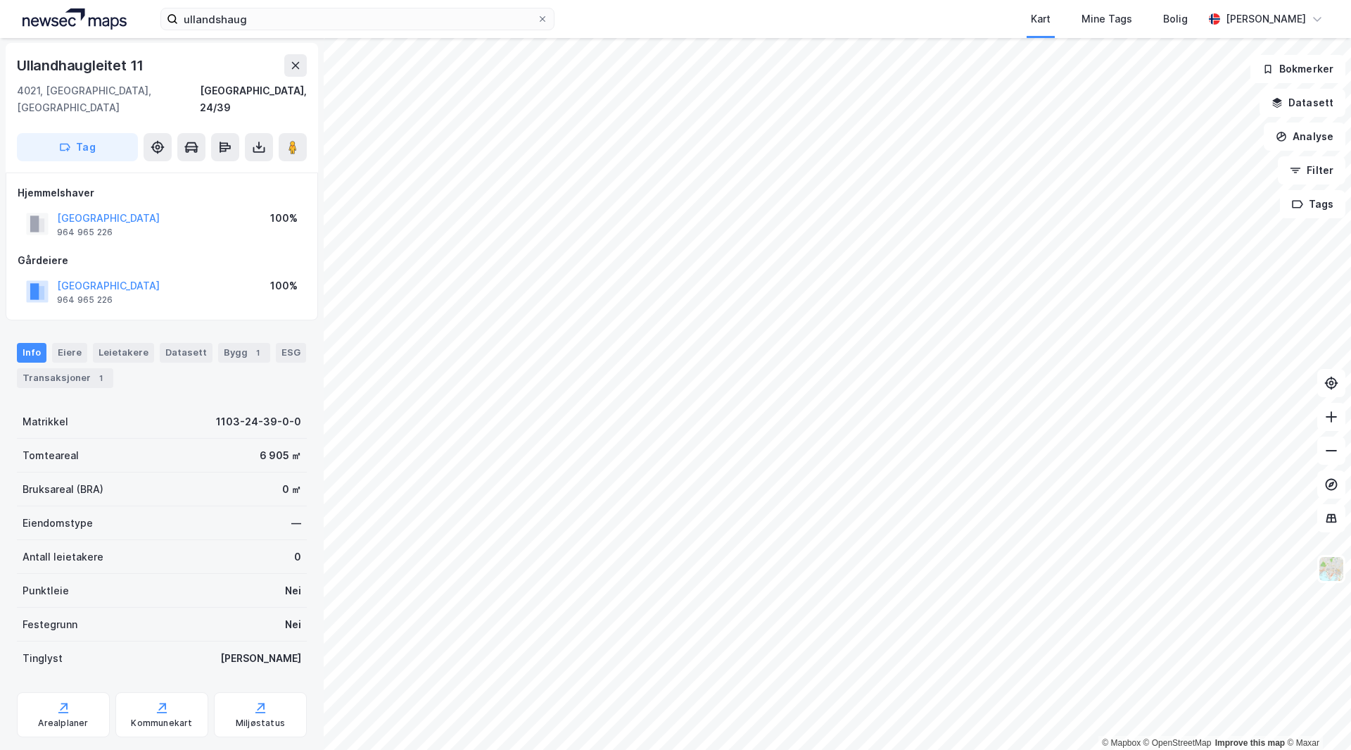
scroll to position [1, 0]
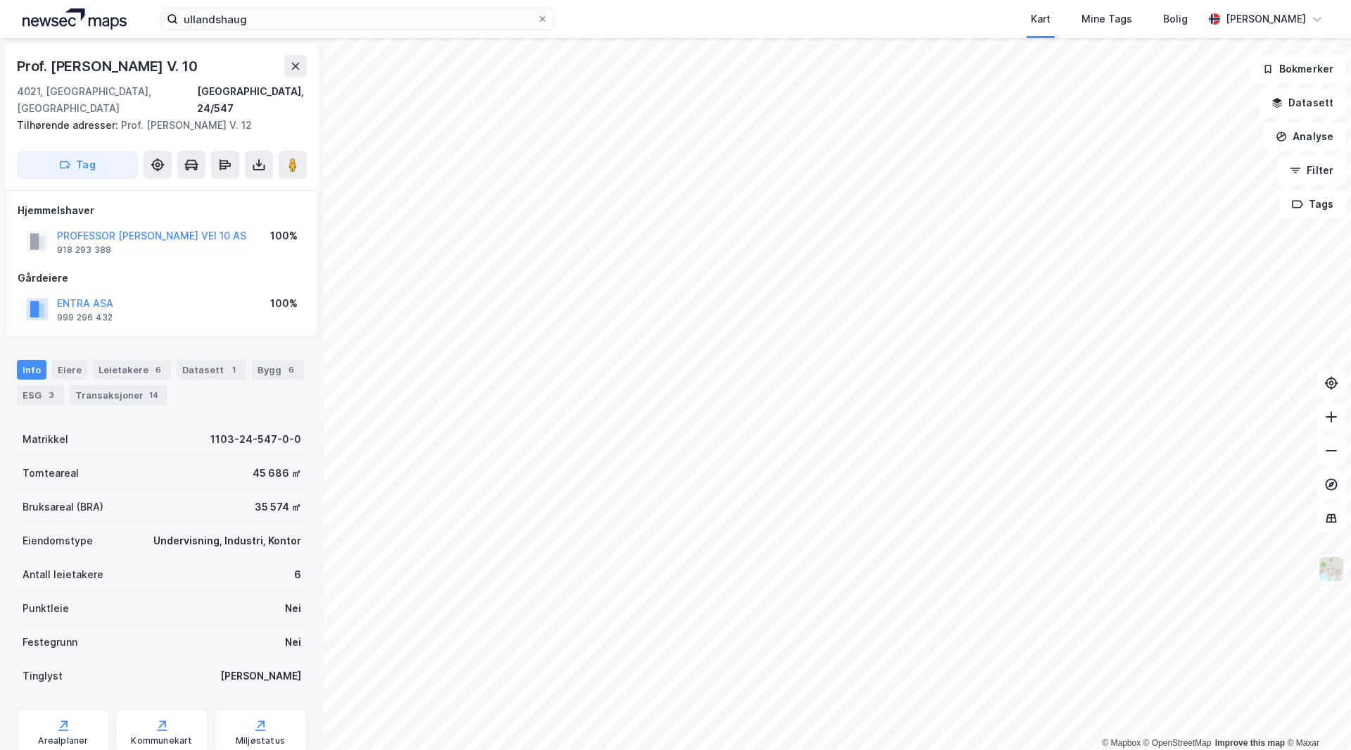
scroll to position [1, 0]
drag, startPoint x: 174, startPoint y: 263, endPoint x: 174, endPoint y: 400, distance: 137.2
click at [174, 400] on div "Prof. [PERSON_NAME] V. 10 4021, [GEOGRAPHIC_DATA], [GEOGRAPHIC_DATA], 24/547 Ti…" at bounding box center [162, 394] width 324 height 712
click at [187, 421] on div "Matrikkel 1103-24-547-0-0" at bounding box center [162, 438] width 290 height 34
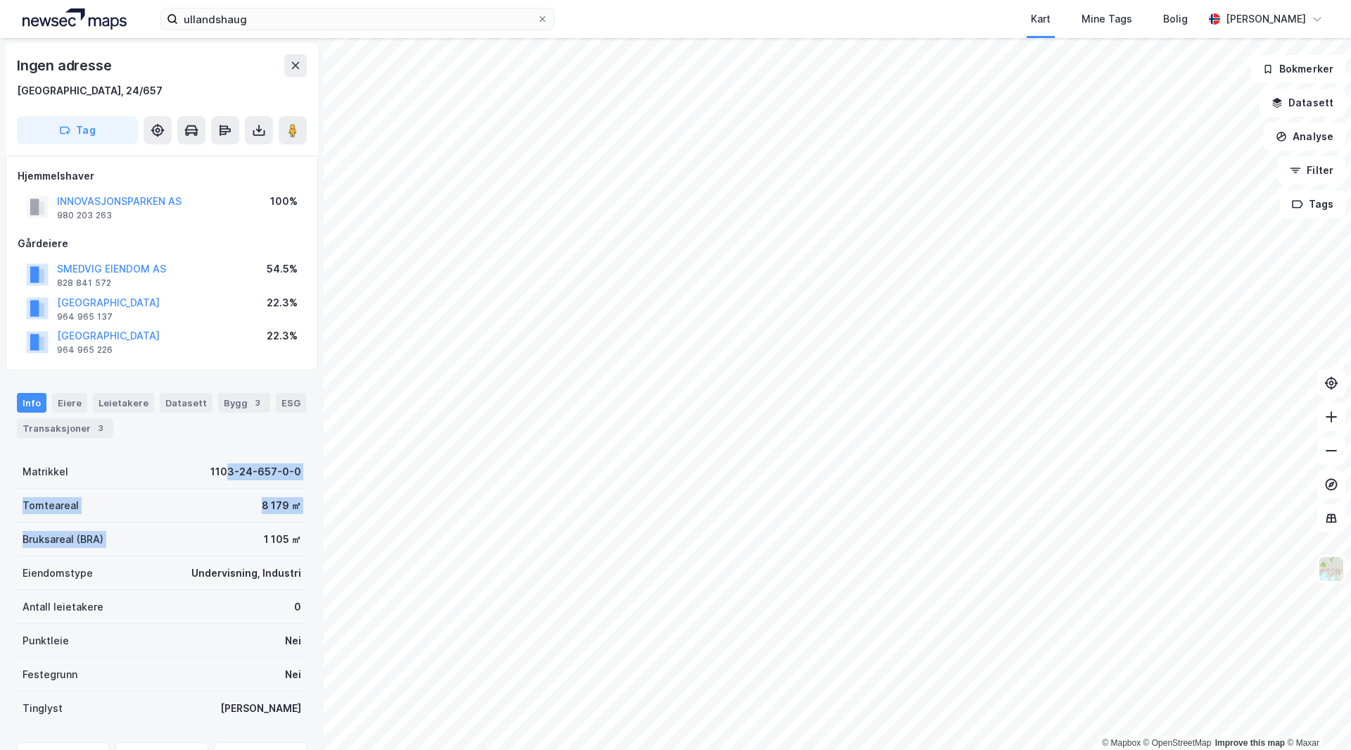
drag, startPoint x: 224, startPoint y: 451, endPoint x: 229, endPoint y: 543, distance: 91.6
click at [229, 543] on div "Info Eiere Leietakere Datasett Bygg 3 ESG Transaksjoner 3 Matrikkel 1103-24-657…" at bounding box center [162, 596] width 290 height 440
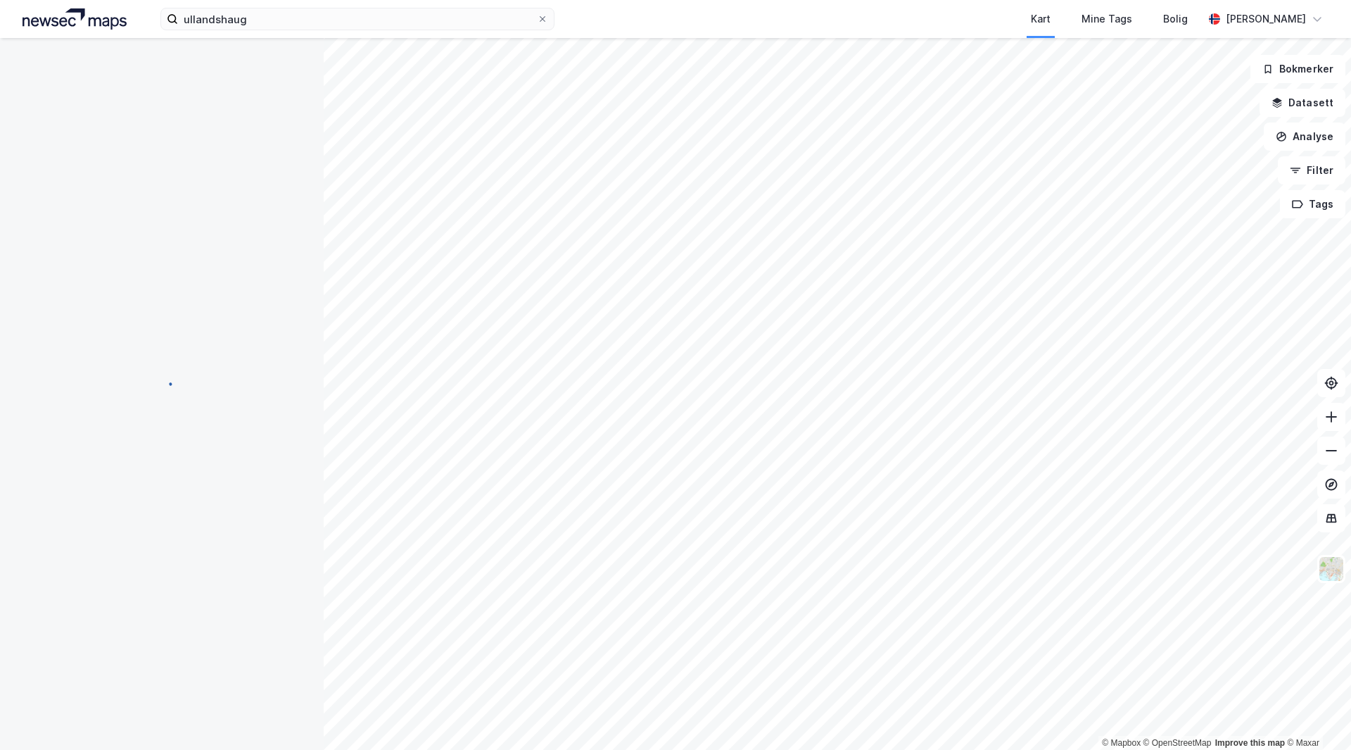
scroll to position [1, 0]
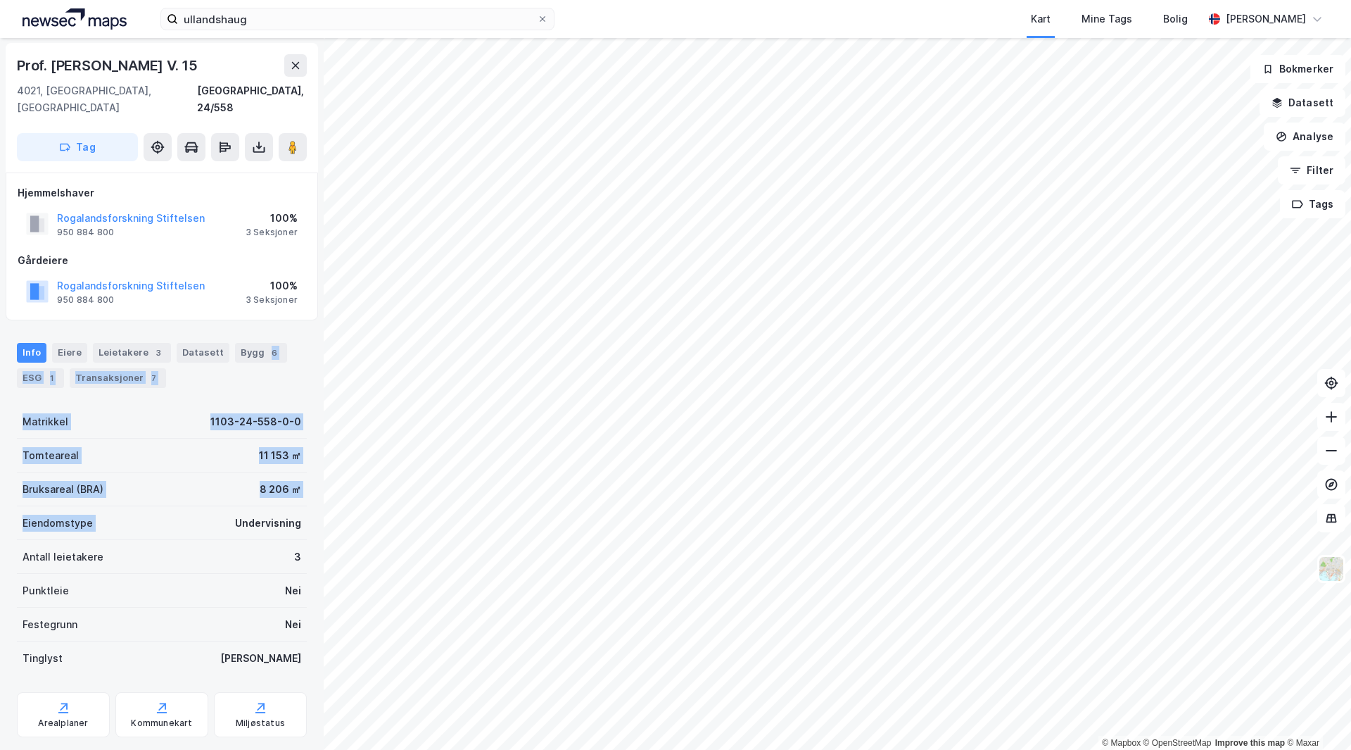
drag, startPoint x: 254, startPoint y: 380, endPoint x: 198, endPoint y: 493, distance: 125.6
click at [198, 493] on div "Info Eiere Leietakere 3 Datasett Bygg 6 ESG 1 Transaksjoner 7 Matrikkel 1103-24…" at bounding box center [162, 574] width 290 height 497
click at [202, 486] on div "Bruksareal (BRA) 8 206 ㎡" at bounding box center [162, 489] width 290 height 34
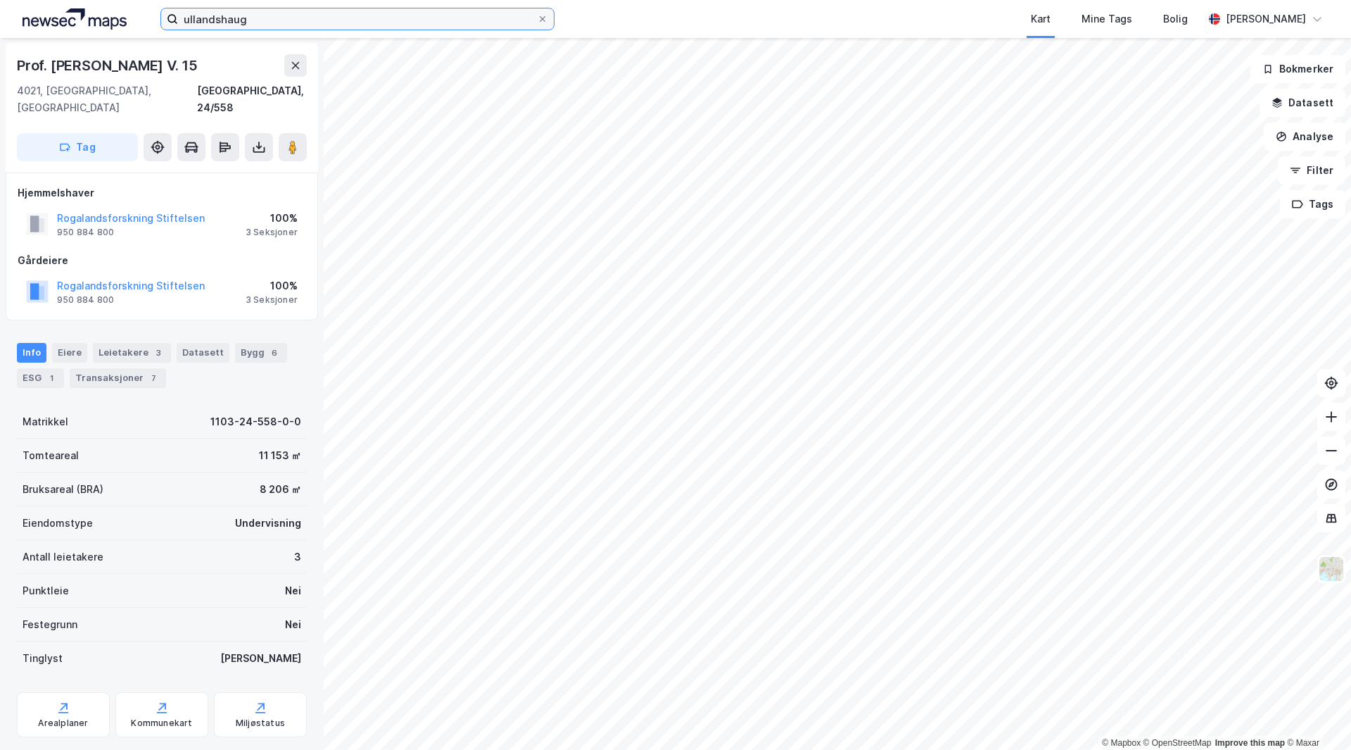
click at [323, 19] on input "ullandshaug" at bounding box center [357, 18] width 359 height 21
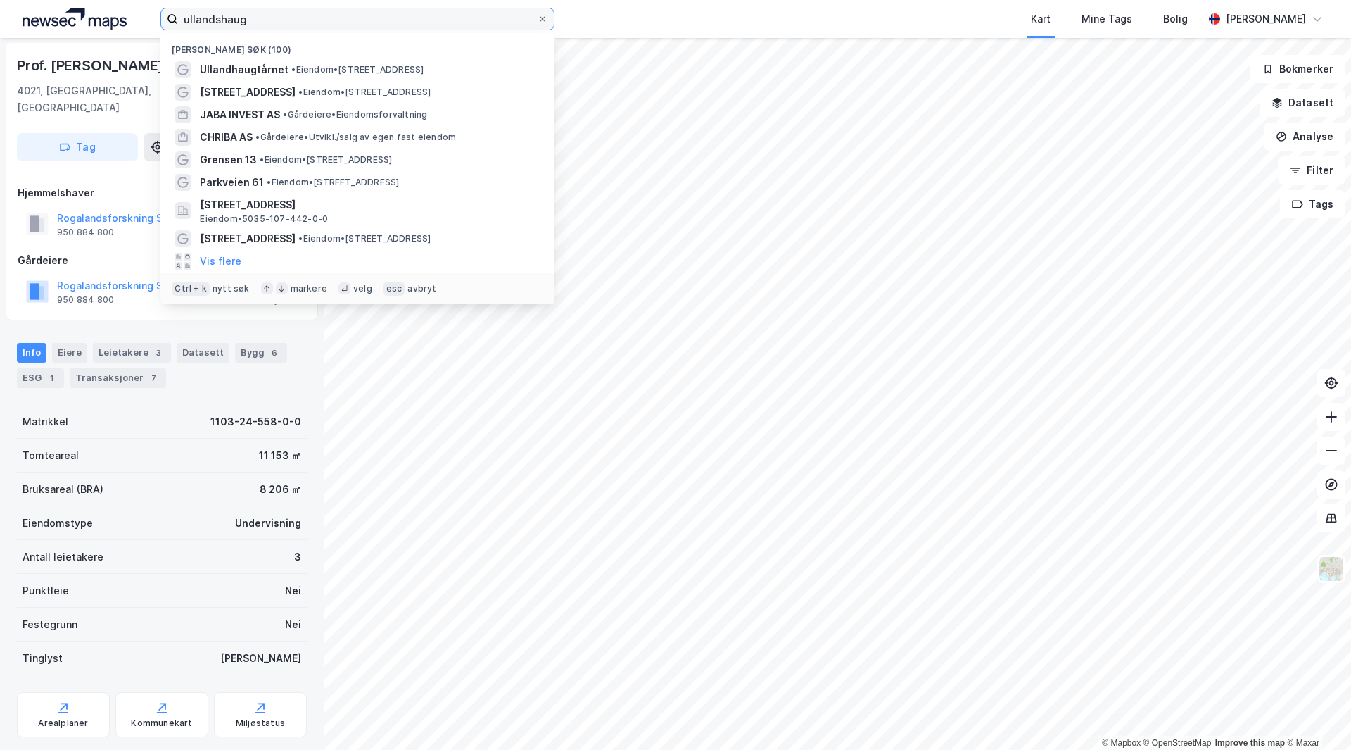
click at [323, 19] on input "ullandshaug" at bounding box center [357, 18] width 359 height 21
paste input "Grini Næringspark 2"
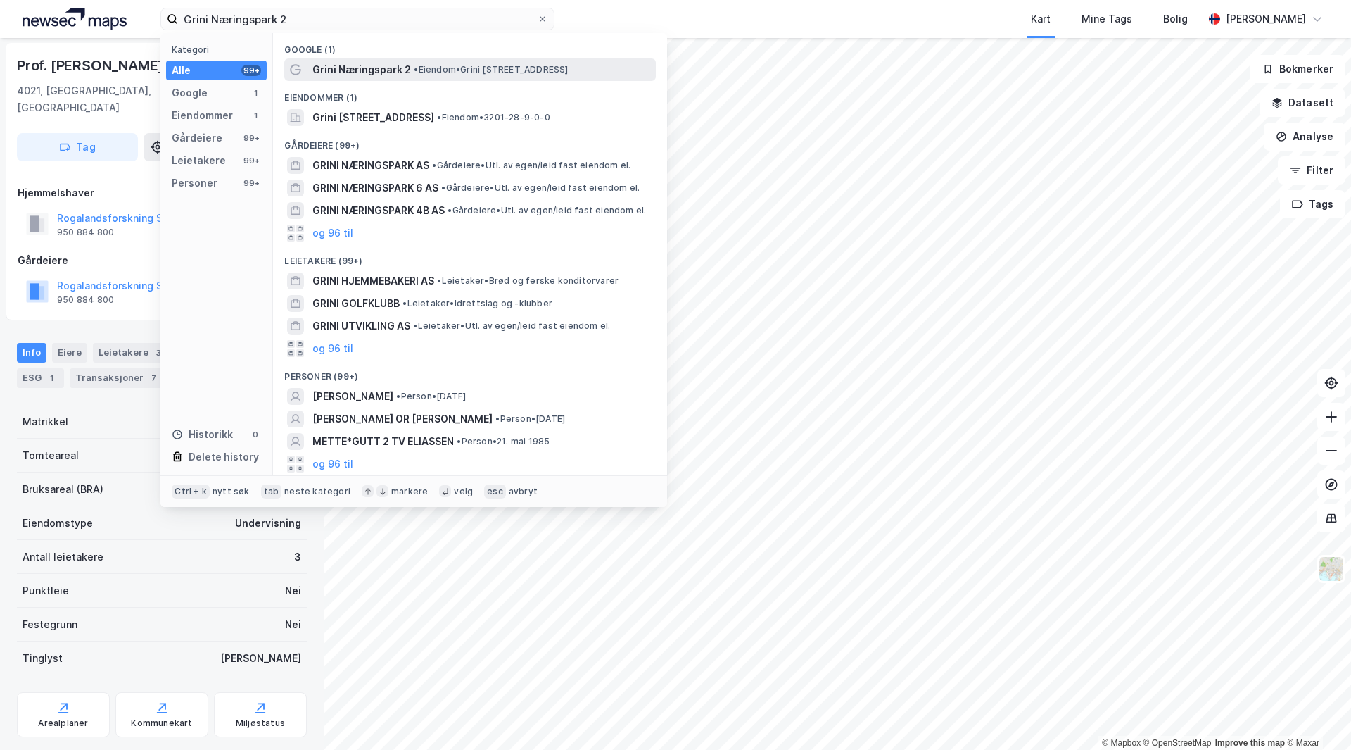
click at [425, 63] on div "Grini Næringspark 2 • Eiendom • [STREET_ADDRESS]" at bounding box center [483, 69] width 341 height 17
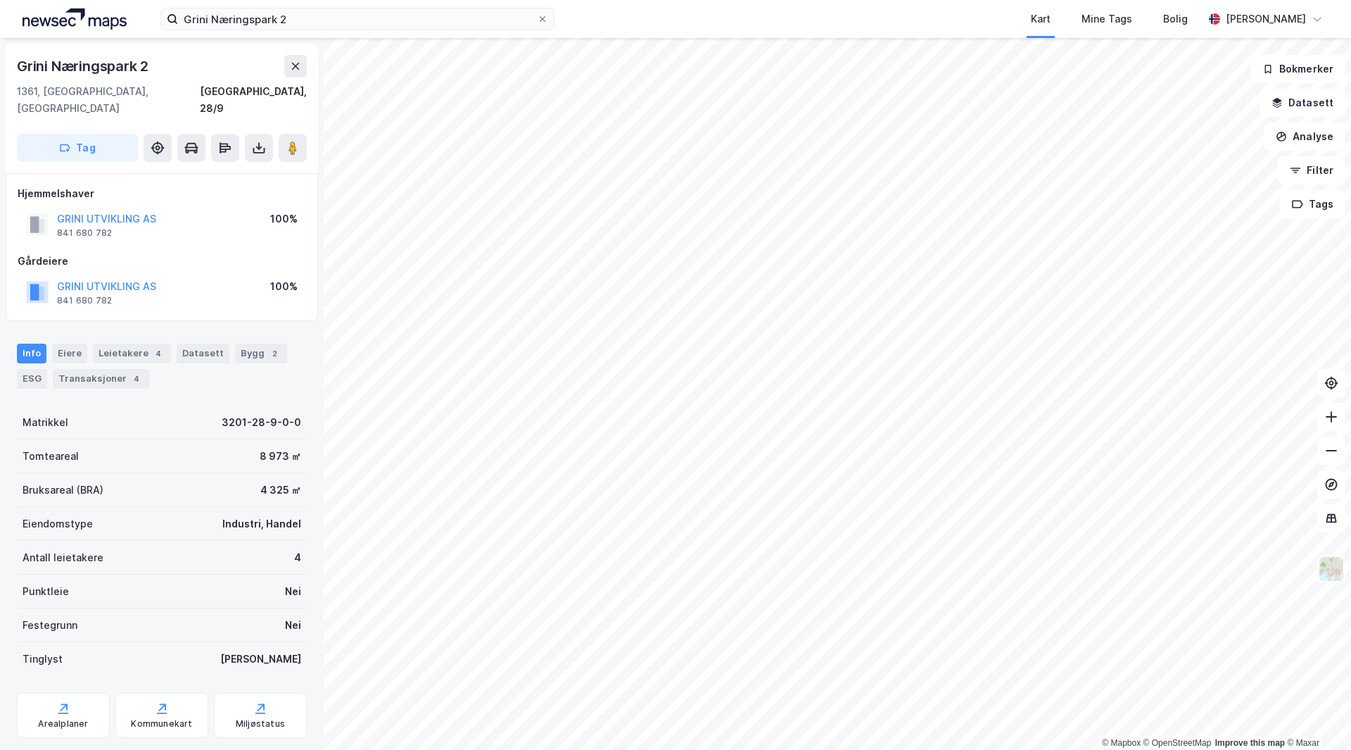
scroll to position [1, 0]
click at [0, 0] on button "GRINI UTVIKLING AS" at bounding box center [0, 0] width 0 height 0
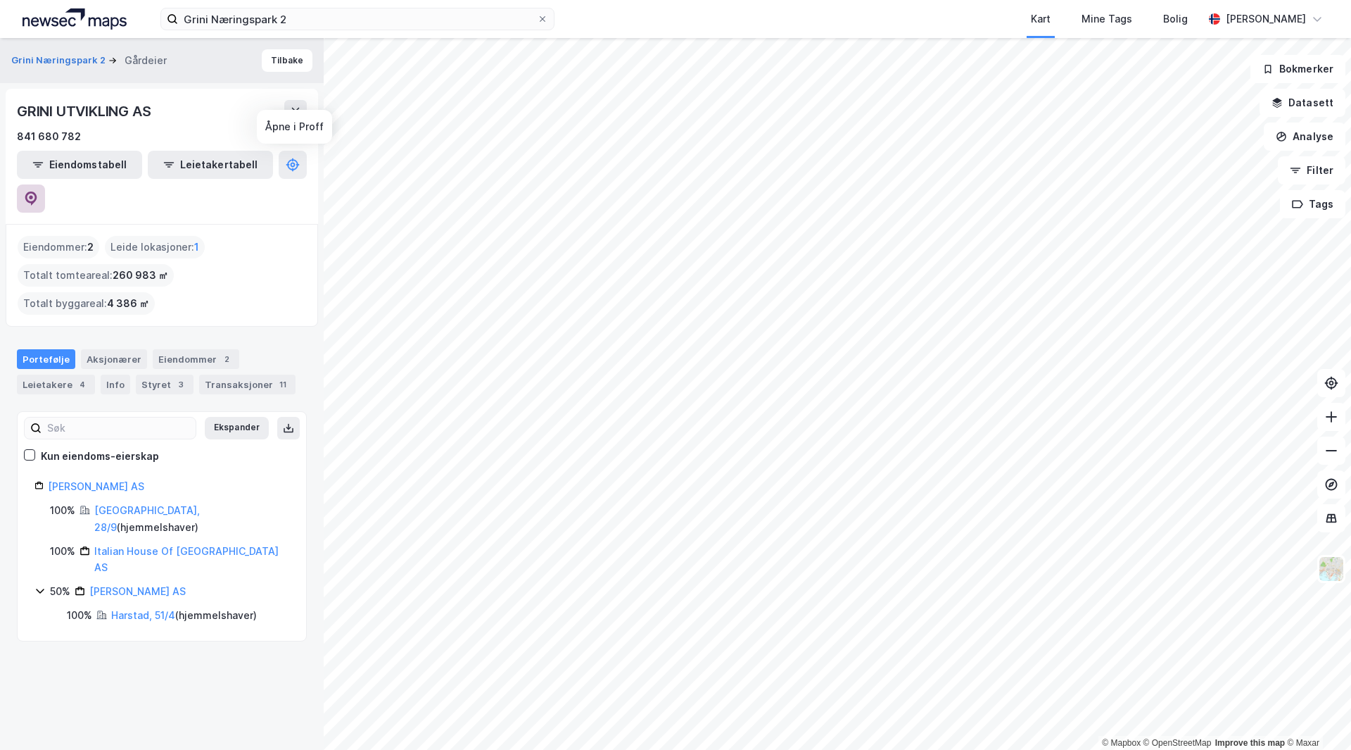
click at [45, 184] on button at bounding box center [31, 198] width 28 height 28
click at [333, 32] on div "Grini Næringspark 2 Kart Mine Tags Bolig [PERSON_NAME]" at bounding box center [675, 19] width 1351 height 38
click at [333, 17] on input "Grini Næringspark 2" at bounding box center [357, 18] width 359 height 21
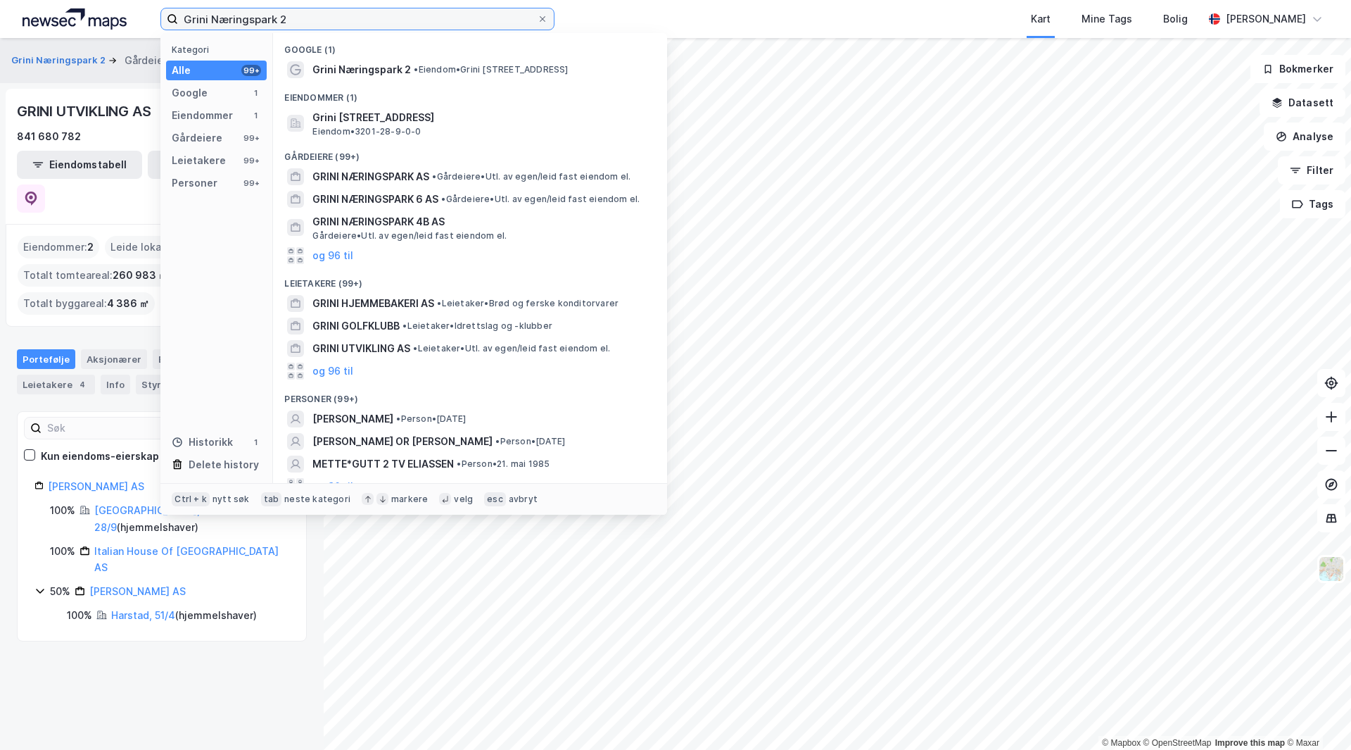
click at [333, 17] on input "Grini Næringspark 2" at bounding box center [357, 18] width 359 height 21
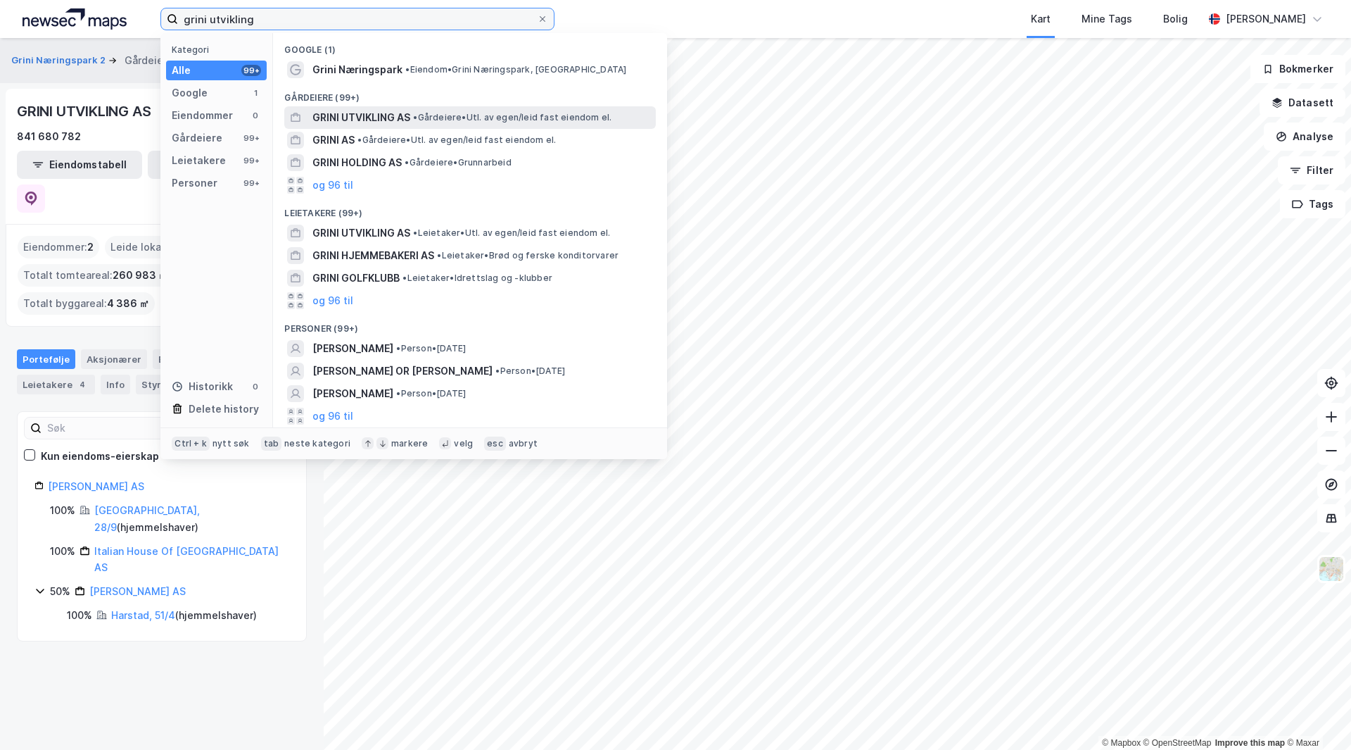
type input "grini utvikling"
click at [1066, 4] on div "Kart" at bounding box center [1041, 19] width 51 height 38
